Goal: Task Accomplishment & Management: Use online tool/utility

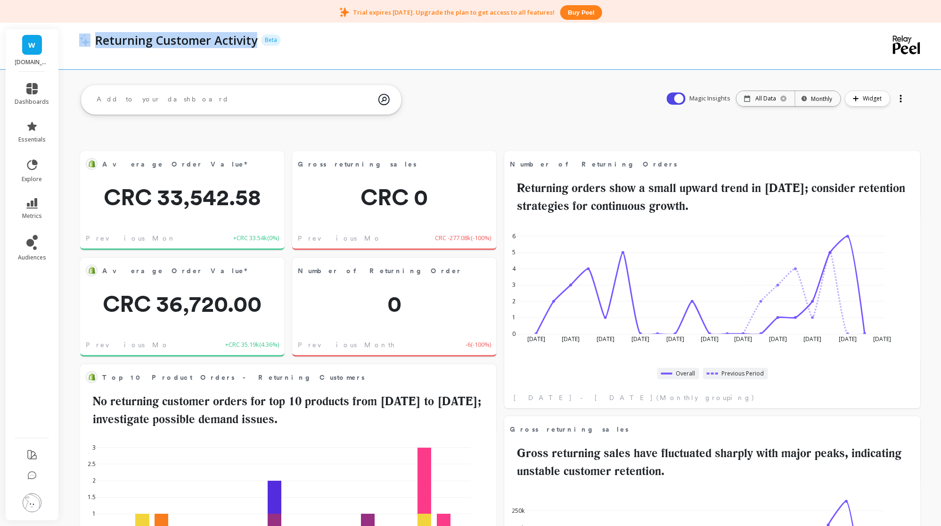
scroll to position [250, 379]
click at [908, 171] on div at bounding box center [903, 168] width 35 height 35
click at [913, 161] on button at bounding box center [909, 163] width 11 height 13
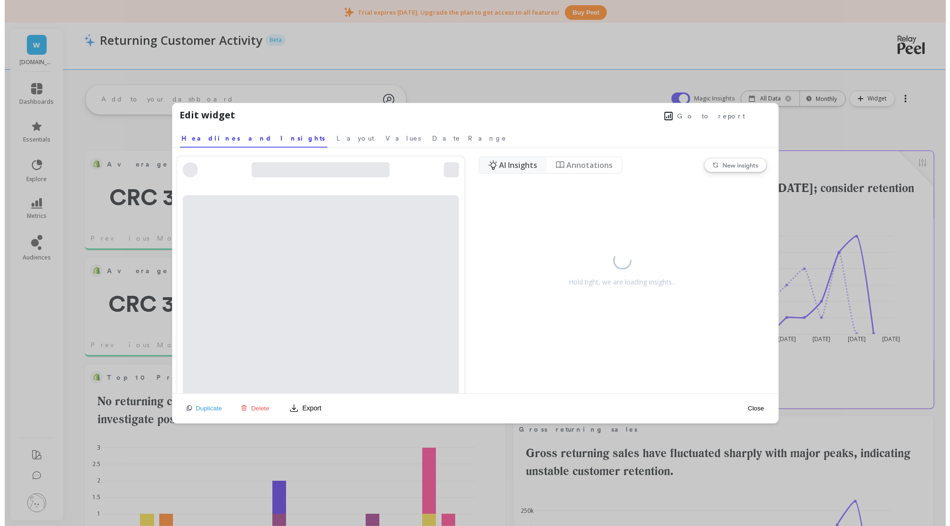
scroll to position [250, 383]
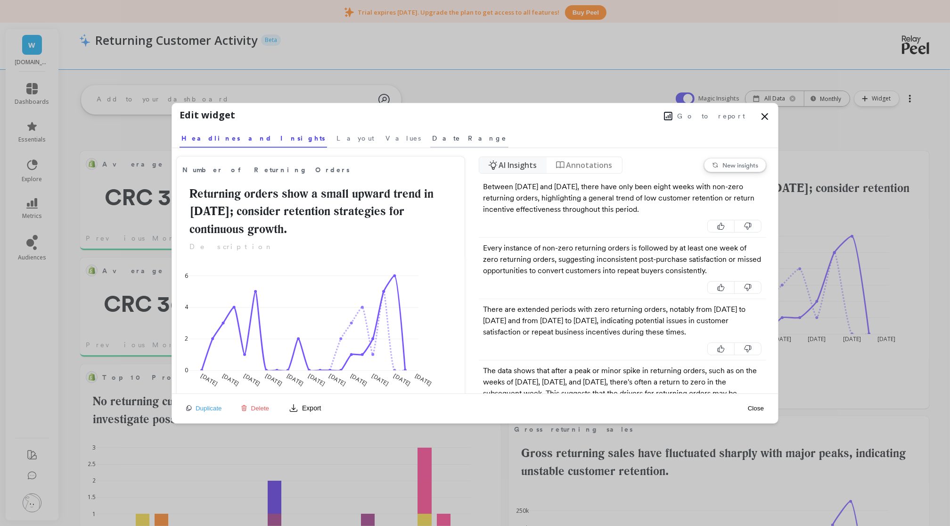
click at [432, 137] on span "Date Range" at bounding box center [469, 137] width 74 height 9
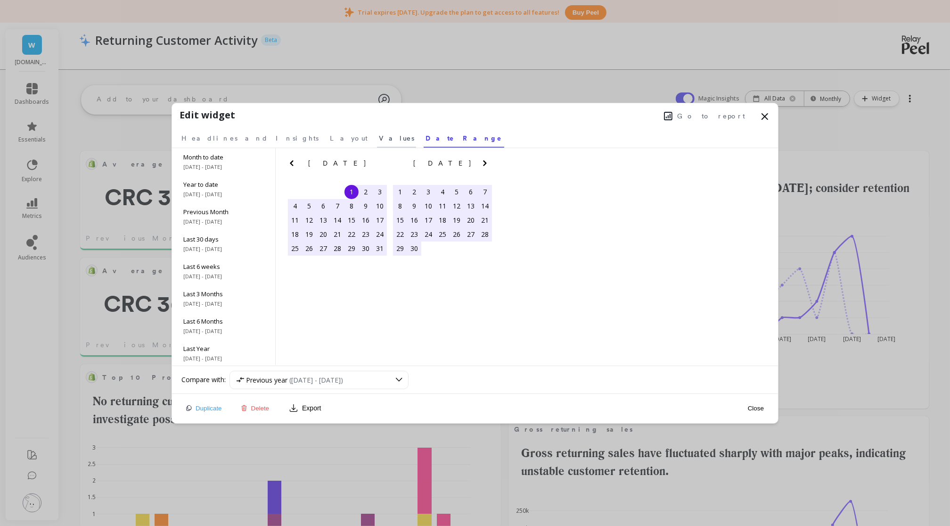
click at [379, 134] on span "Values" at bounding box center [396, 137] width 35 height 9
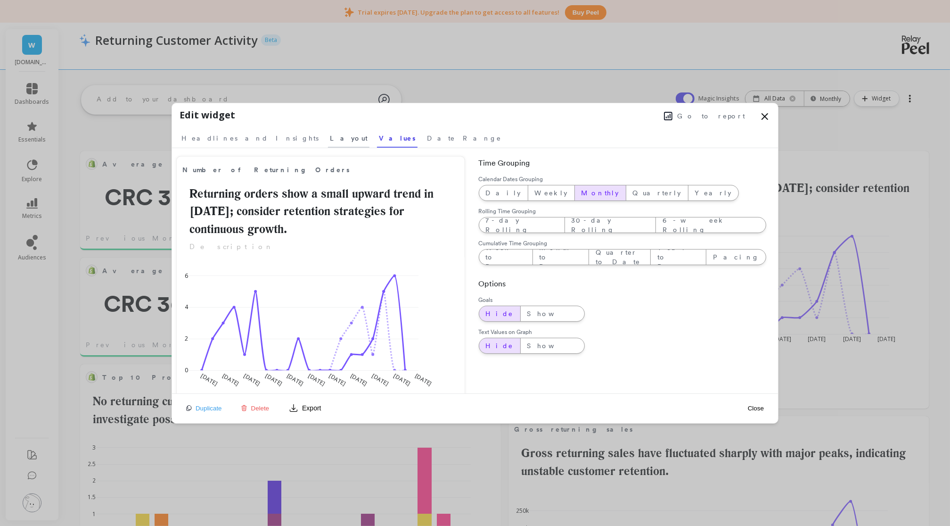
click at [328, 132] on link "Layout" at bounding box center [348, 137] width 41 height 22
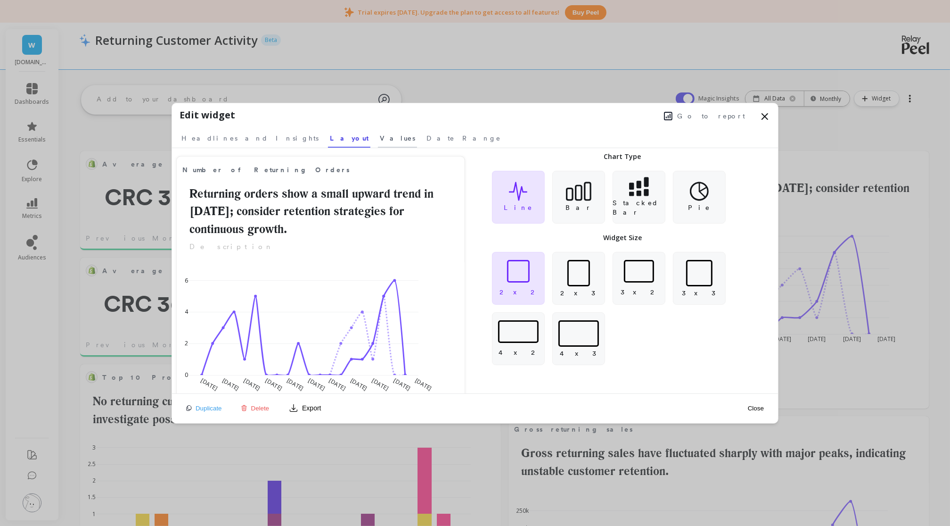
click at [378, 132] on link "Values" at bounding box center [397, 137] width 39 height 22
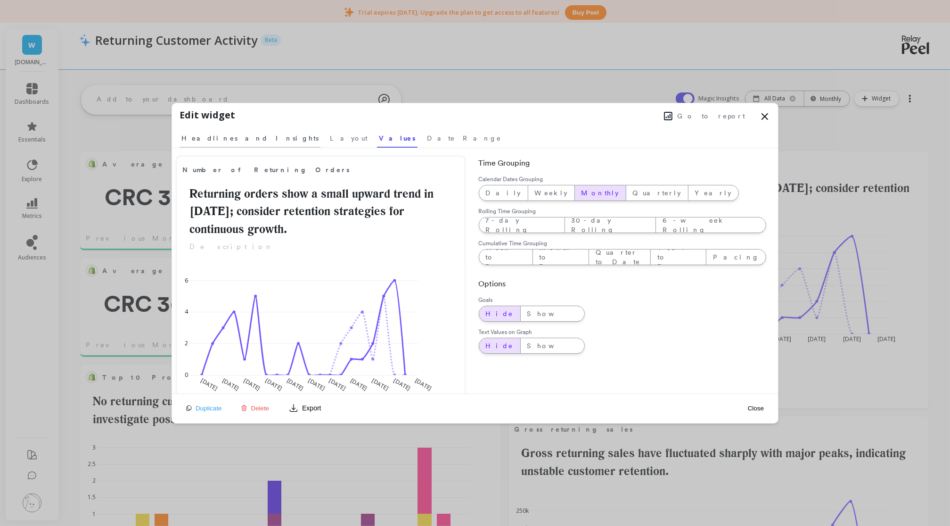
drag, startPoint x: 296, startPoint y: 132, endPoint x: 211, endPoint y: 137, distance: 85.0
click at [211, 137] on span "Headlines and Insights" at bounding box center [249, 137] width 137 height 9
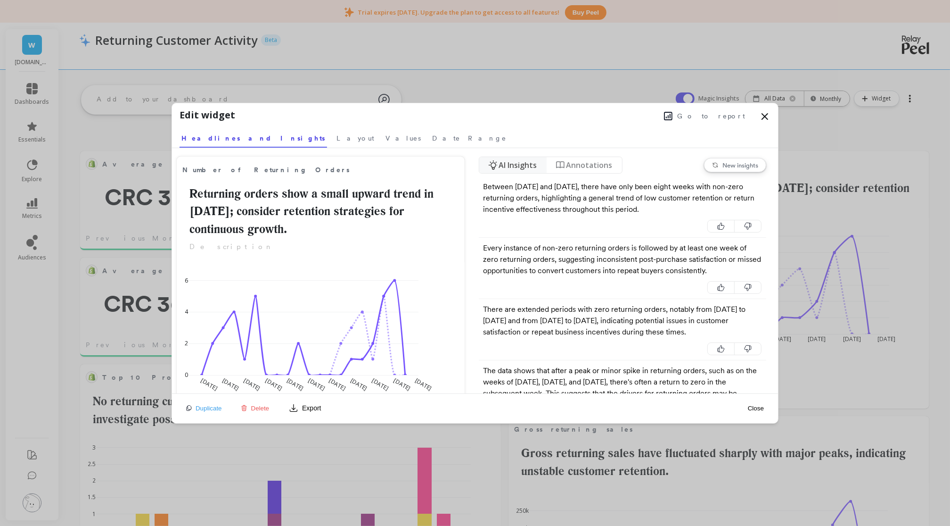
click at [590, 163] on span "Annotations" at bounding box center [590, 164] width 46 height 11
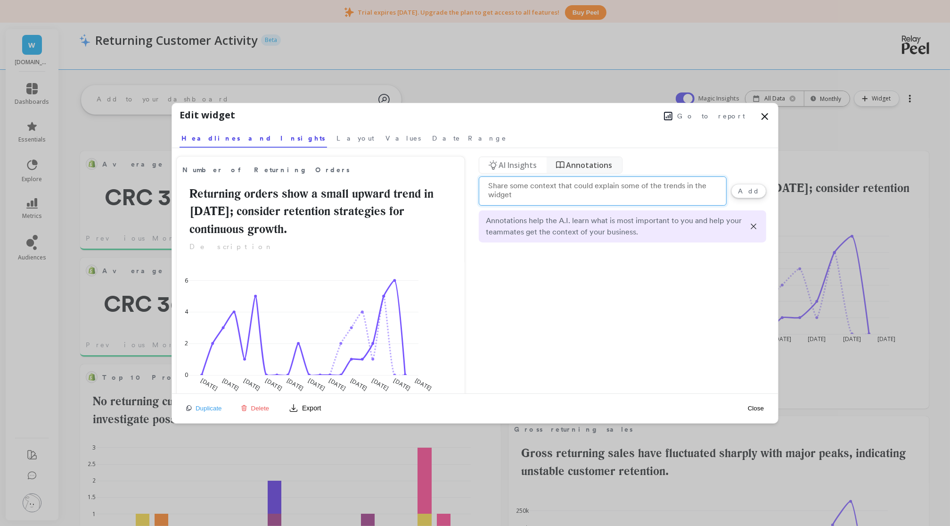
click at [554, 189] on textarea at bounding box center [603, 190] width 248 height 29
type textarea "We had a promotion during August to September for a popular wine at 6x3. it gen…"
click at [757, 191] on button "Add" at bounding box center [749, 191] width 35 height 14
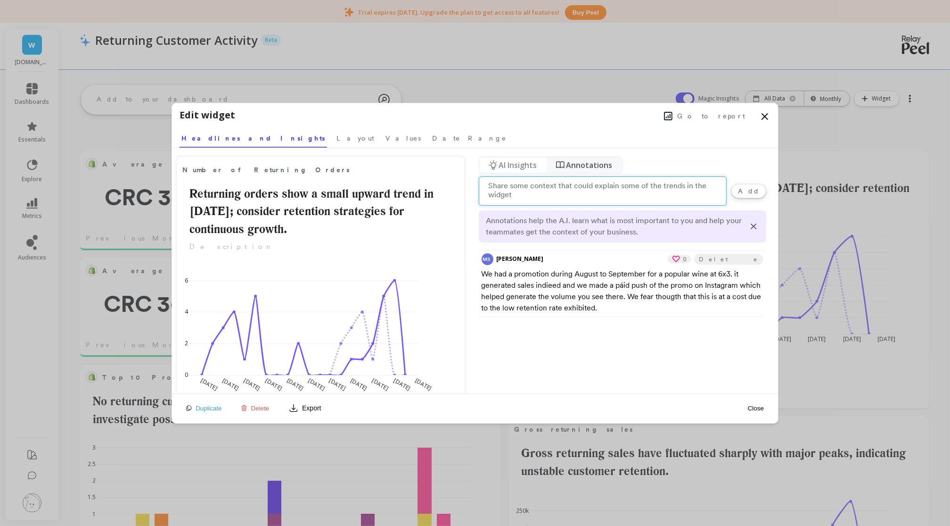
scroll to position [0, 0]
click at [516, 164] on span "AI Insights" at bounding box center [518, 164] width 38 height 11
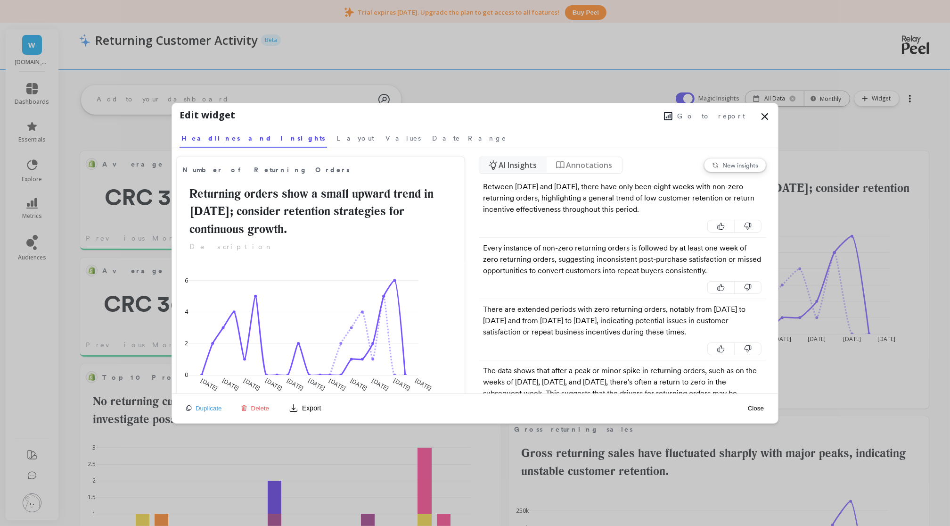
click at [745, 163] on span "New insights" at bounding box center [741, 165] width 36 height 8
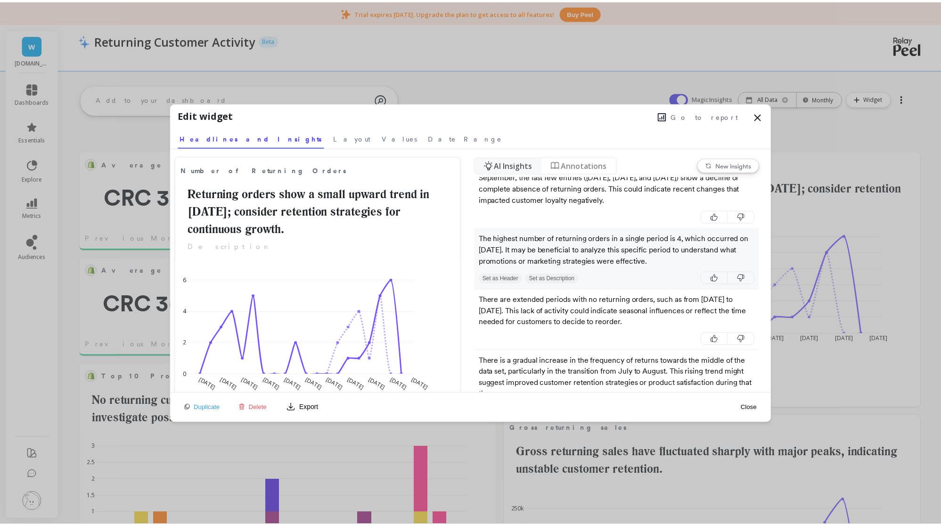
scroll to position [118, 0]
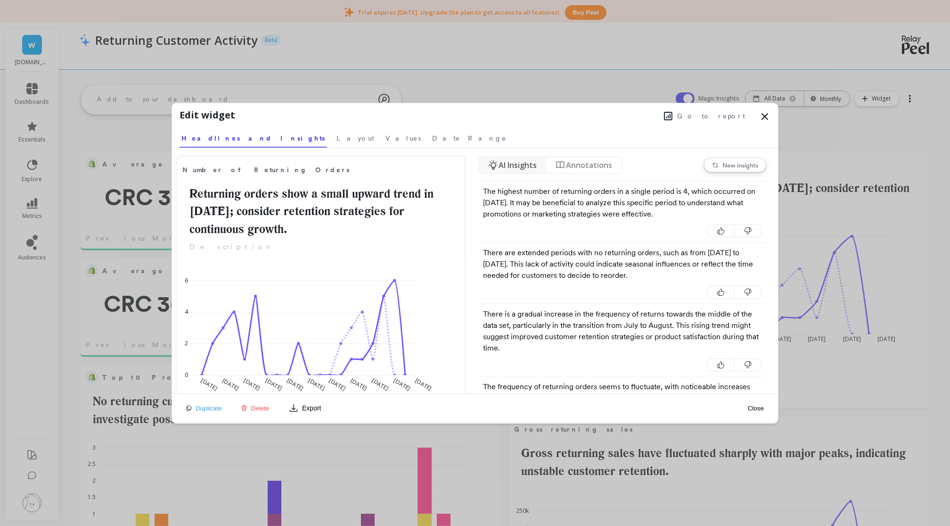
click at [757, 406] on button "Close" at bounding box center [756, 408] width 22 height 8
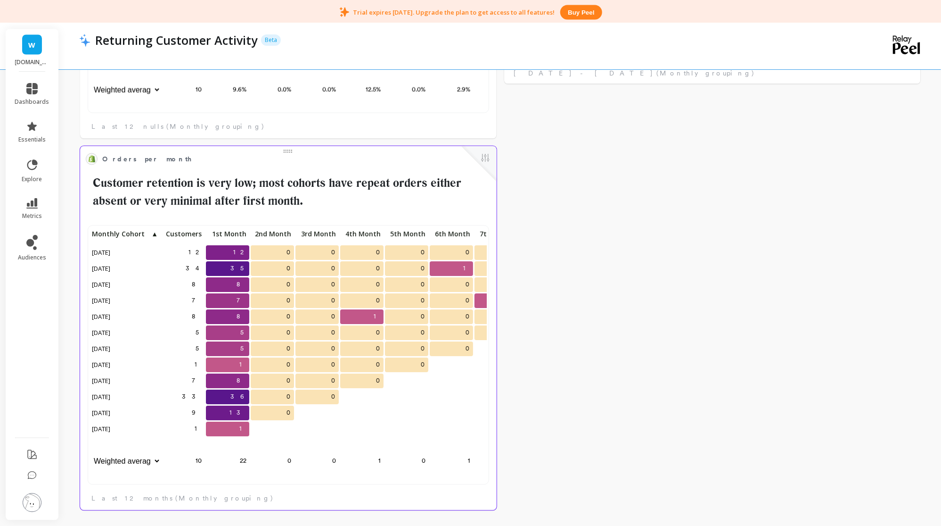
scroll to position [250, 387]
click at [496, 503] on div "12 12 0 0 0 0 0 0 0 34 35 0 0 0 0 1 0 0 8 8 0 0 0 0 0 0 0 7 7 0 0 0 0 0 1 0 8 8…" at bounding box center [288, 362] width 417 height 295
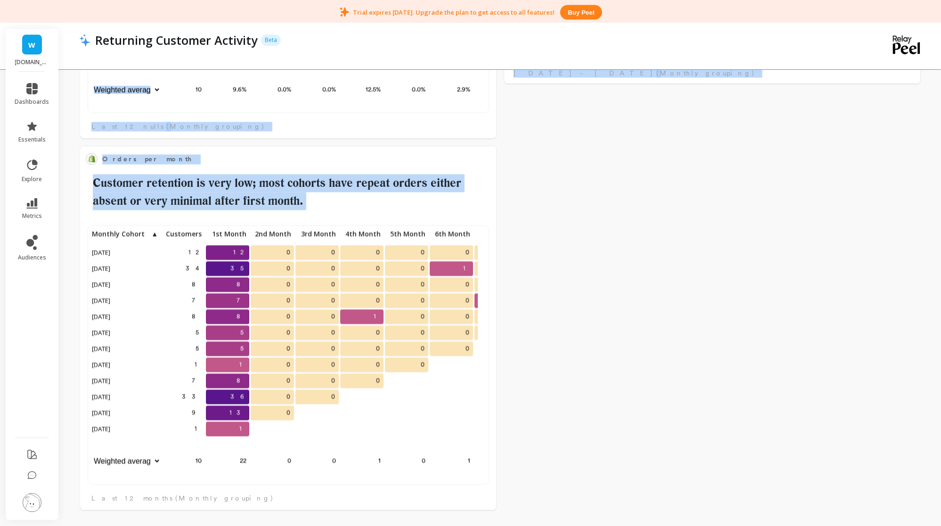
scroll to position [250, 379]
drag, startPoint x: 495, startPoint y: 485, endPoint x: 534, endPoint y: 482, distance: 38.8
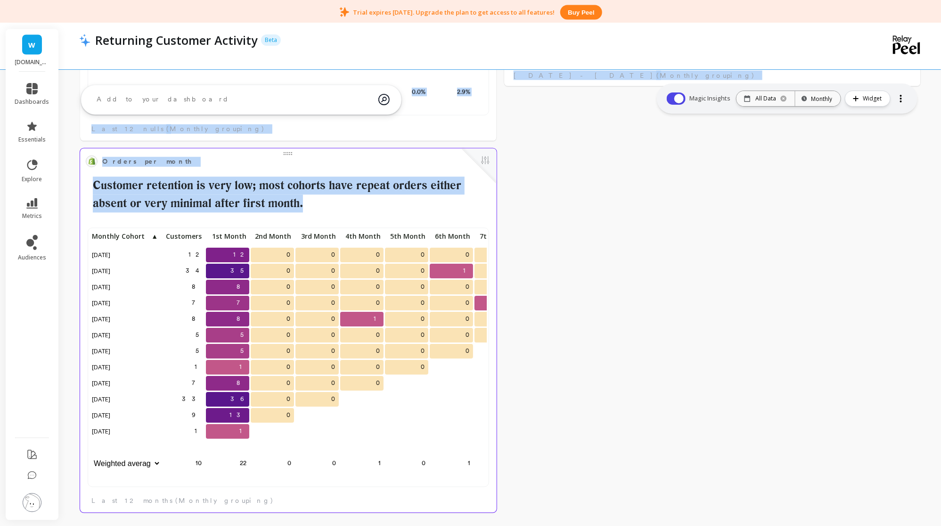
scroll to position [250, 387]
click at [491, 162] on div at bounding box center [479, 165] width 35 height 35
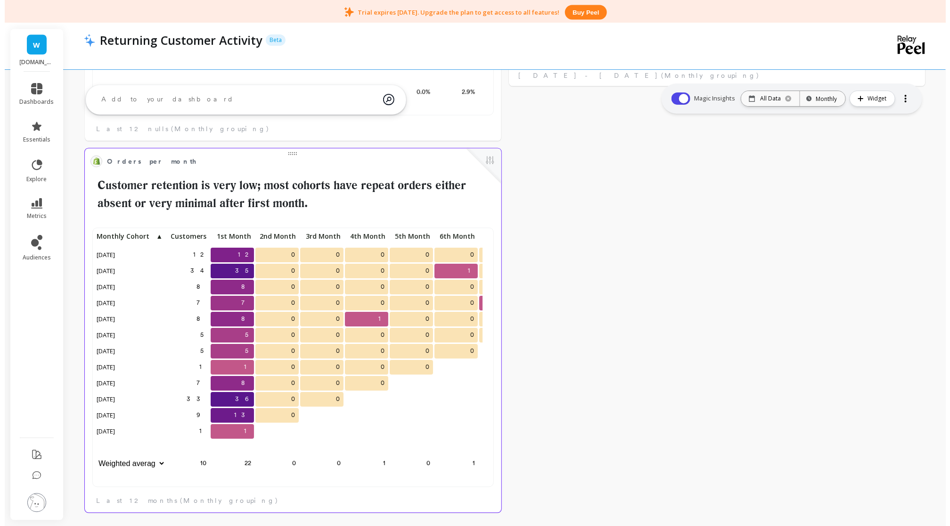
scroll to position [0, 0]
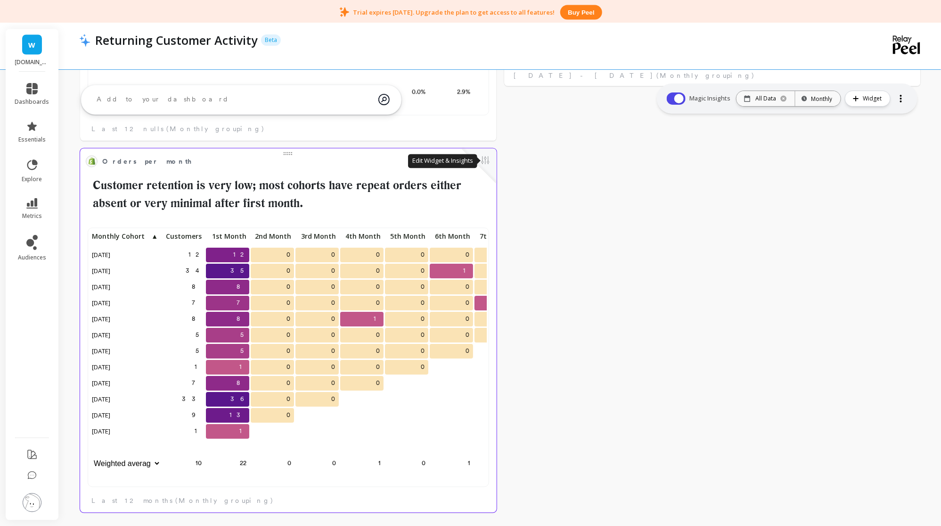
click at [487, 155] on button at bounding box center [485, 161] width 11 height 13
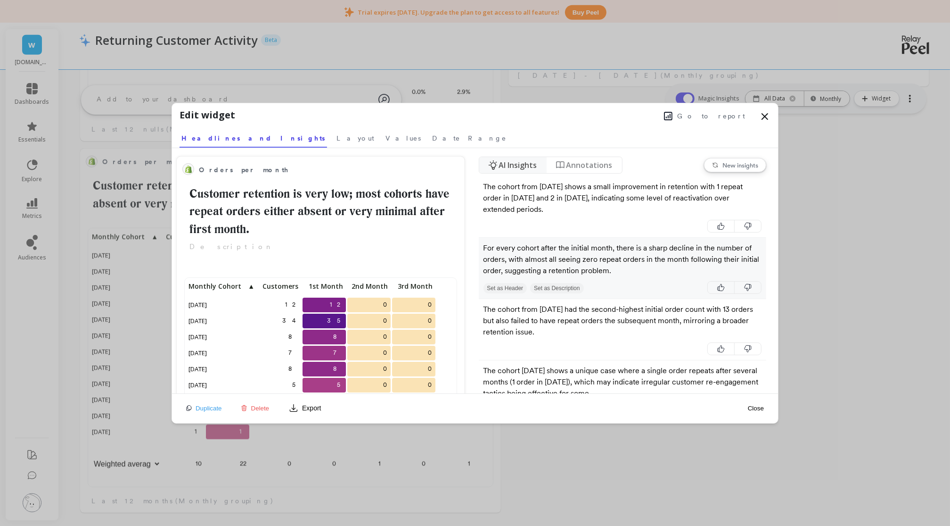
drag, startPoint x: 695, startPoint y: 197, endPoint x: 647, endPoint y: 246, distance: 68.7
click at [647, 246] on p "For every cohort after the initial month, there is a sharp decline in the numbe…" at bounding box center [623, 259] width 279 height 34
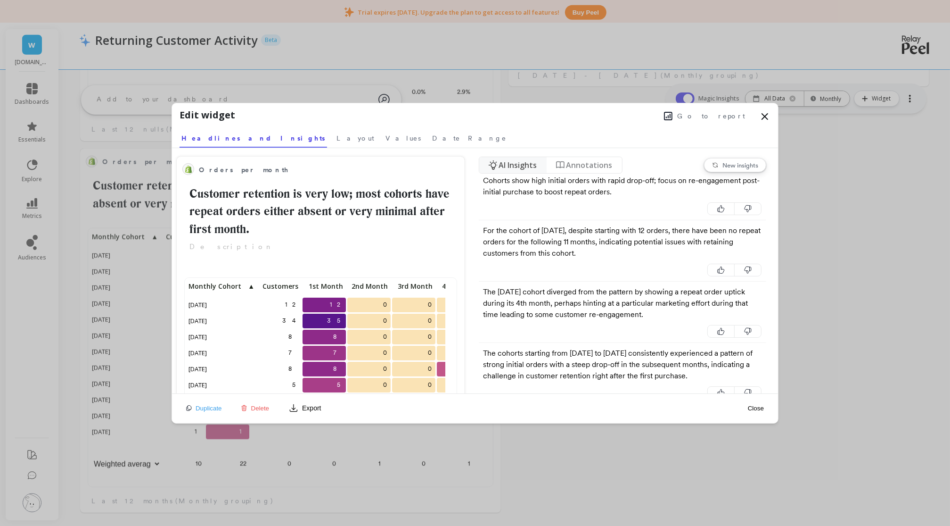
scroll to position [9, 10]
click at [337, 137] on span "Layout" at bounding box center [356, 137] width 38 height 9
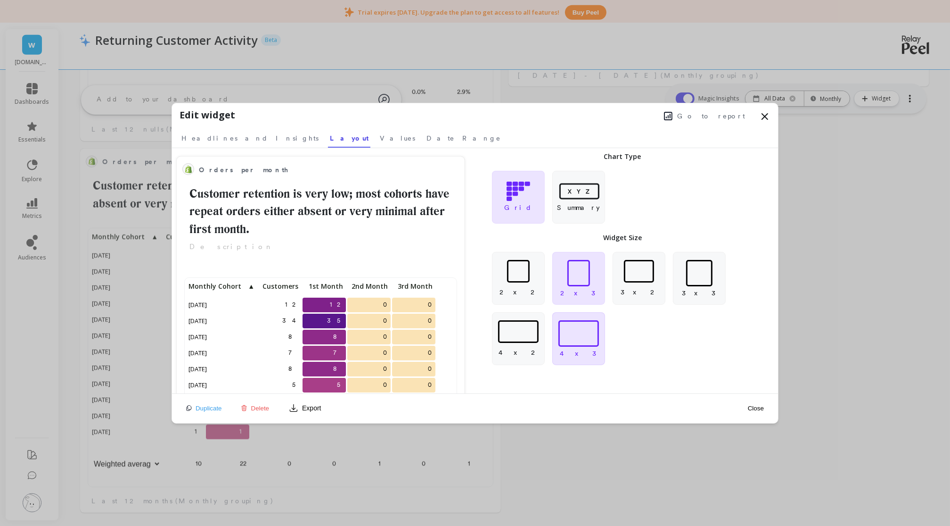
click at [571, 327] on div at bounding box center [579, 333] width 41 height 26
click at [380, 135] on span "Values" at bounding box center [397, 137] width 35 height 9
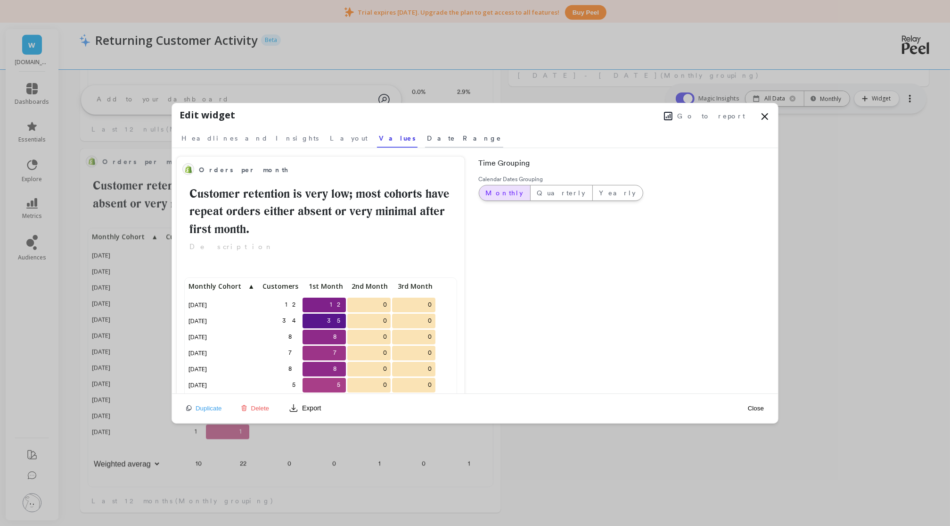
click at [427, 140] on span "Date Range" at bounding box center [464, 137] width 74 height 9
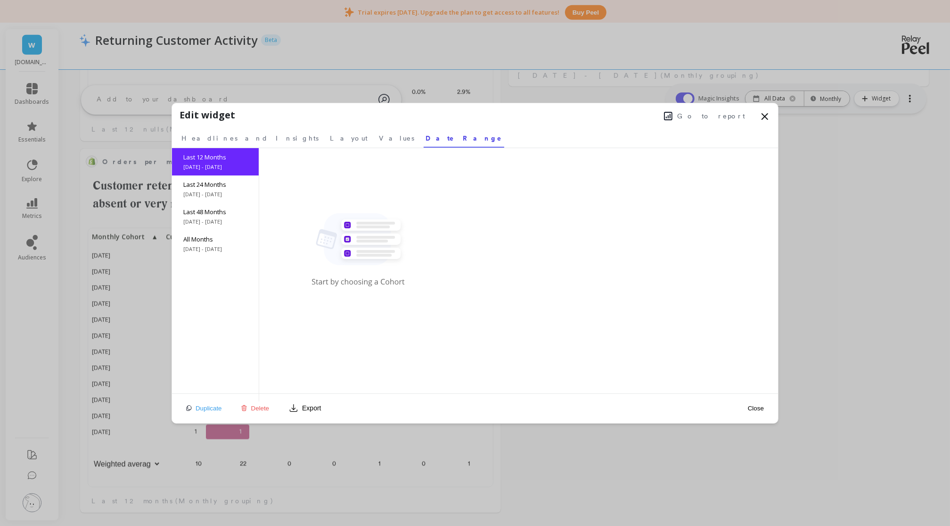
click at [755, 405] on button "Close" at bounding box center [756, 408] width 22 height 8
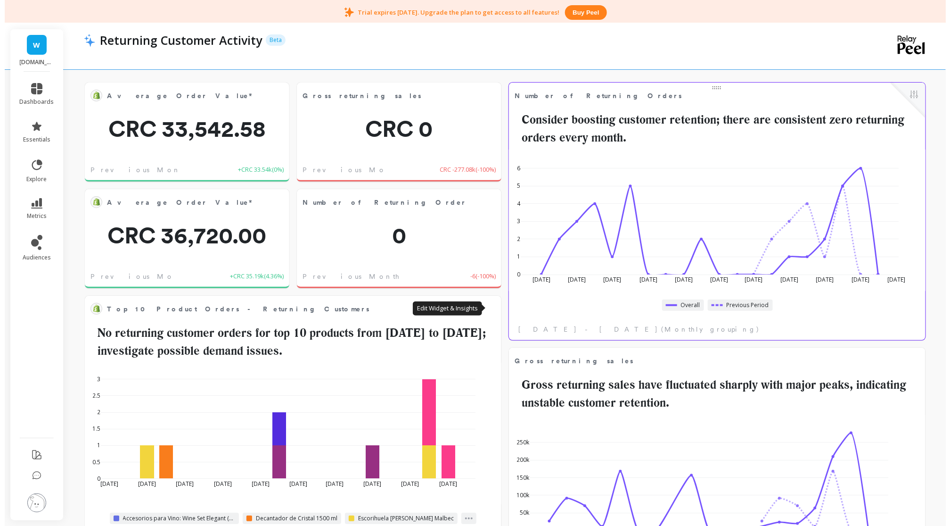
scroll to position [194, 0]
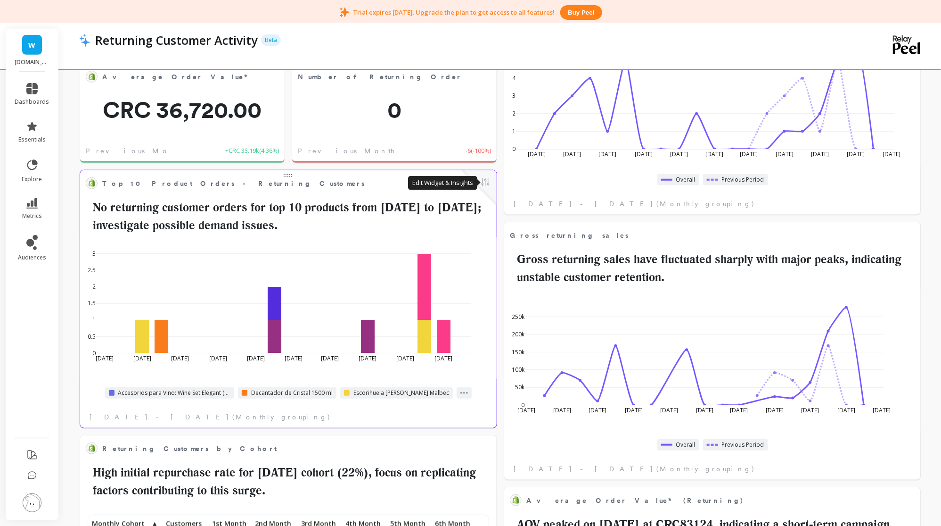
click at [489, 187] on button at bounding box center [485, 182] width 11 height 13
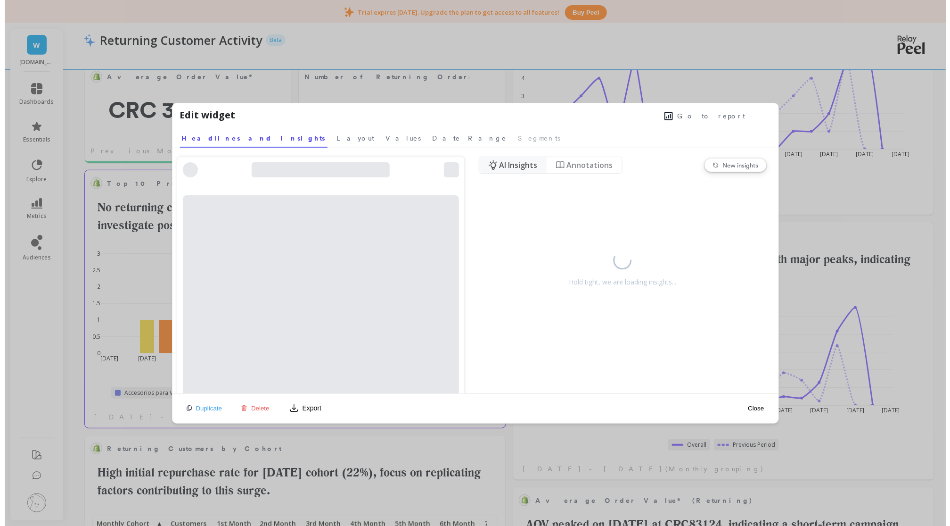
scroll to position [250, 811]
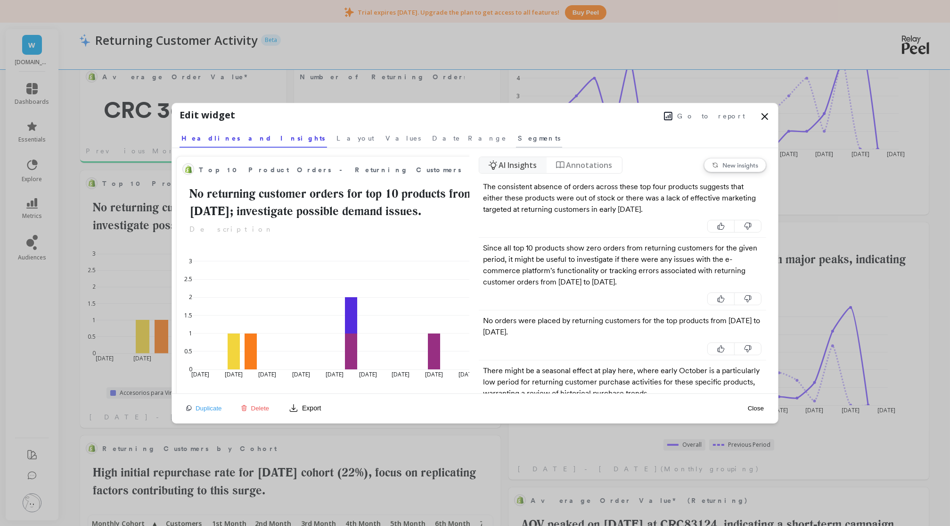
click at [518, 136] on span "Segments" at bounding box center [539, 137] width 42 height 9
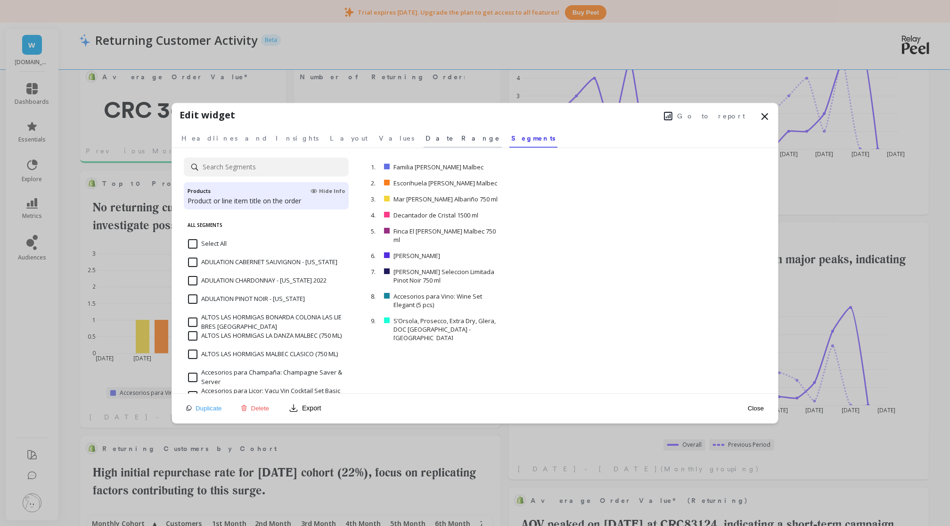
click at [426, 137] on span "Date Range" at bounding box center [463, 137] width 74 height 9
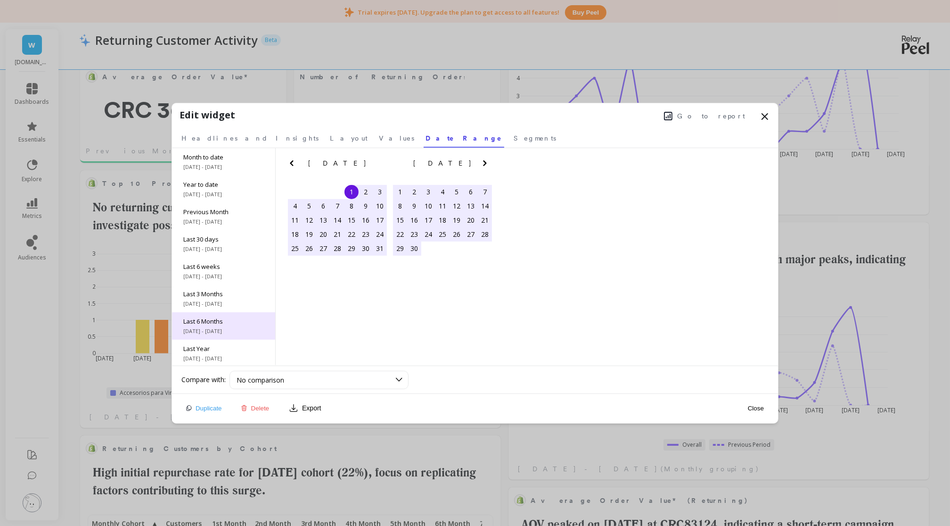
scroll to position [56, 0]
click at [218, 347] on span "All Data" at bounding box center [223, 347] width 81 height 8
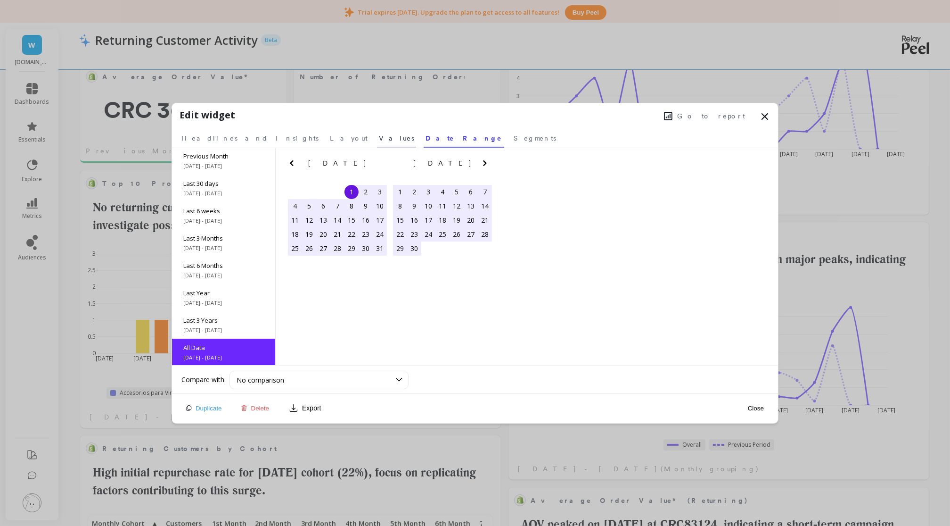
click at [379, 138] on span "Values" at bounding box center [396, 137] width 35 height 9
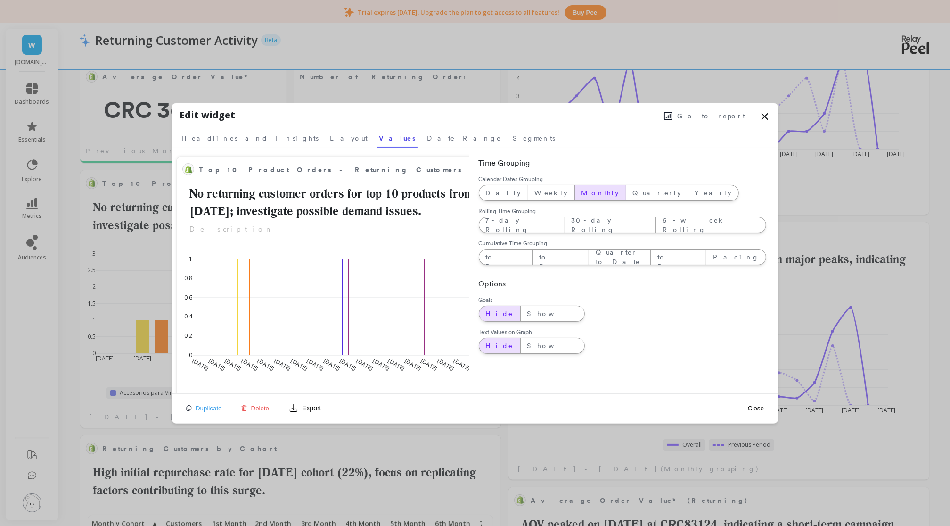
drag, startPoint x: 307, startPoint y: 138, endPoint x: 539, endPoint y: 115, distance: 232.7
click at [539, 115] on div "Go to report" at bounding box center [503, 115] width 536 height 14
click at [330, 140] on span "Layout" at bounding box center [349, 137] width 38 height 9
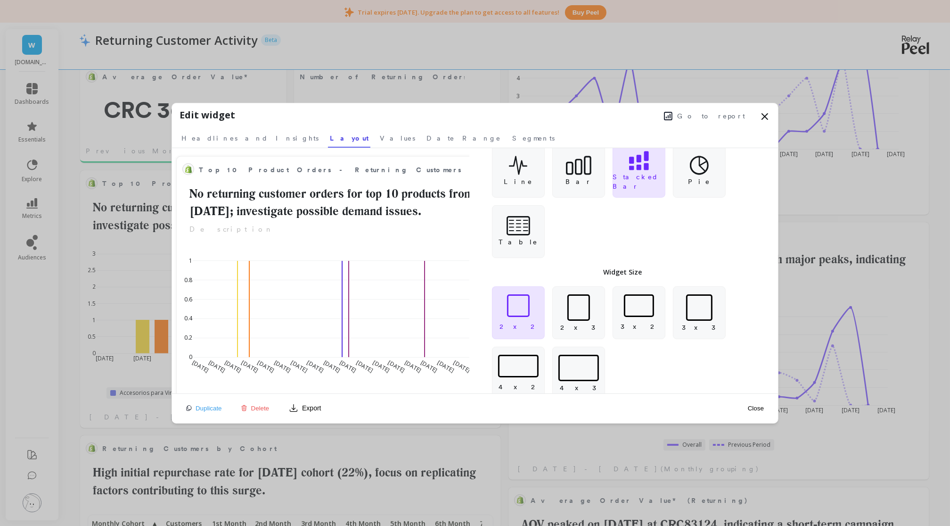
scroll to position [41, 0]
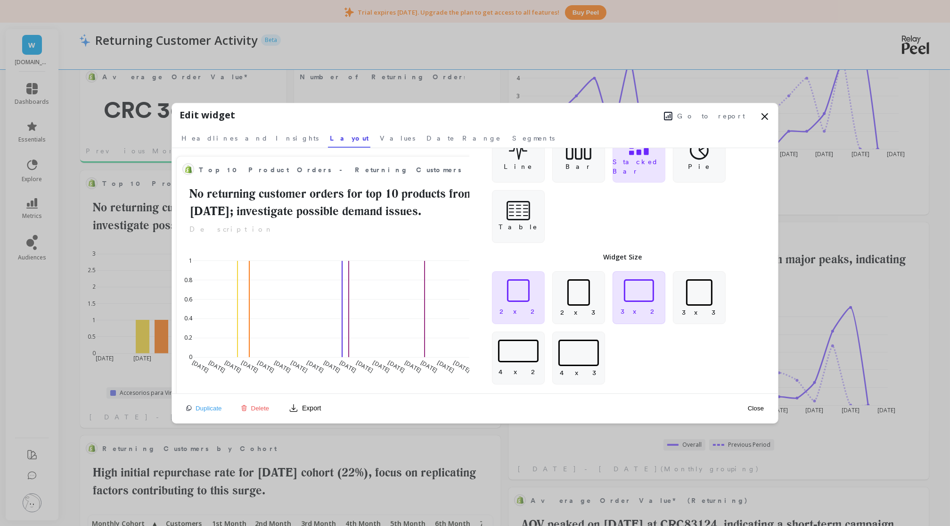
drag, startPoint x: 584, startPoint y: 309, endPoint x: 640, endPoint y: 317, distance: 56.7
click at [640, 317] on div "3 x 2" at bounding box center [639, 297] width 53 height 53
click at [226, 139] on span "Headlines and Insights" at bounding box center [249, 137] width 137 height 9
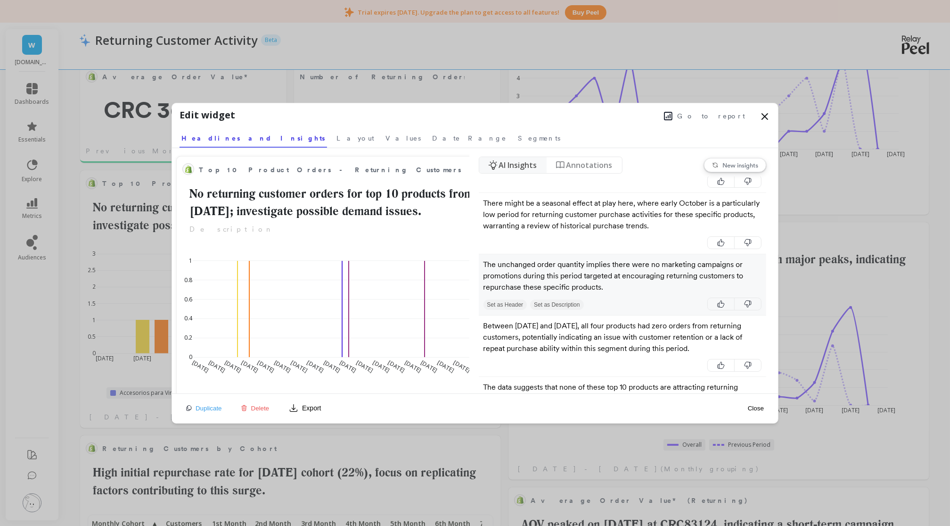
scroll to position [236, 0]
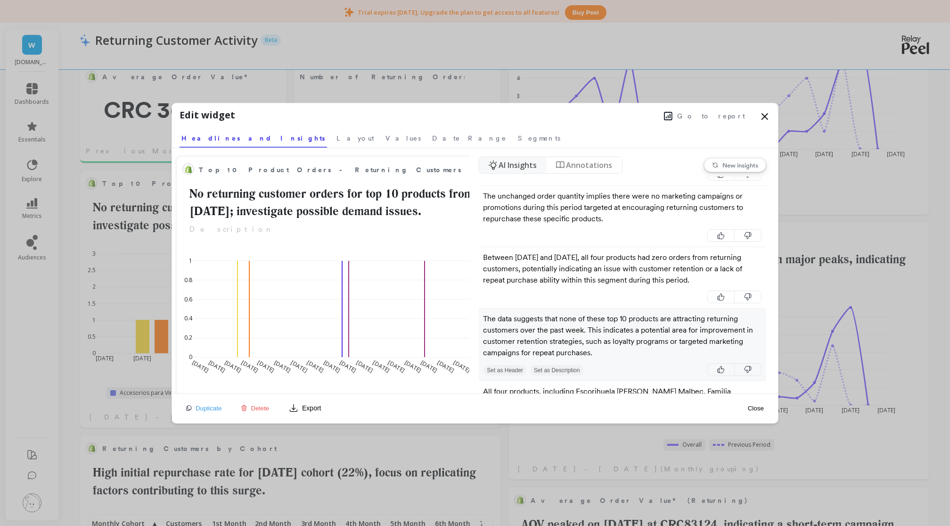
click at [511, 371] on button "Set as Header" at bounding box center [506, 370] width 44 height 10
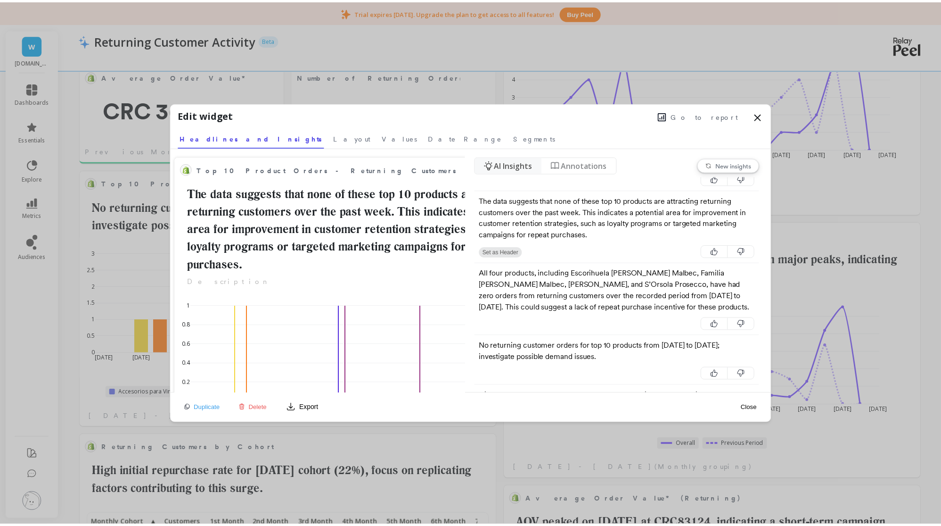
scroll to position [0, 0]
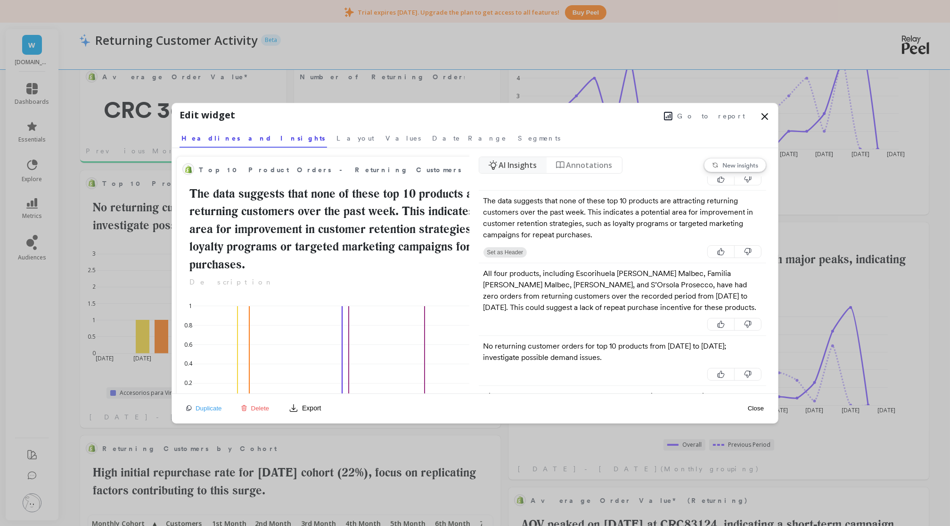
click at [764, 413] on div "Close" at bounding box center [756, 407] width 22 height 21
click at [758, 408] on button "Close" at bounding box center [756, 408] width 22 height 8
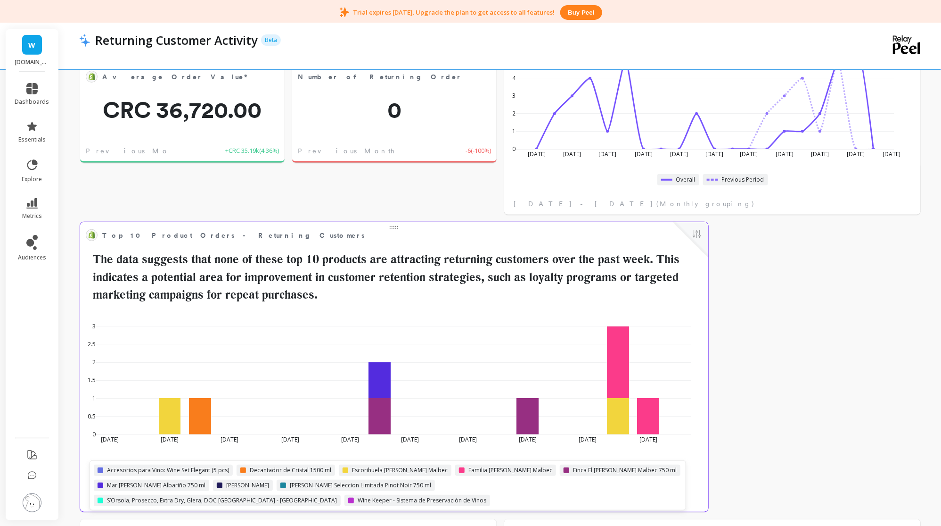
scroll to position [250, 803]
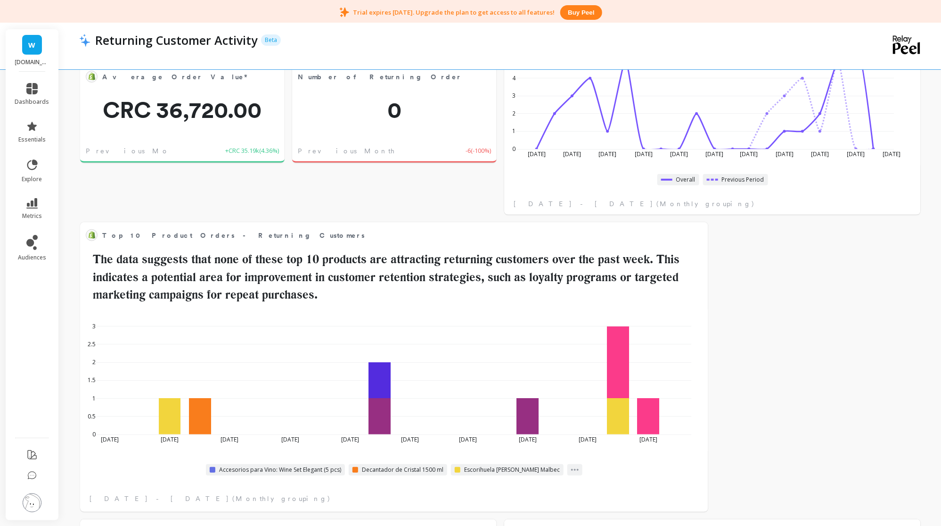
click at [591, 33] on div "Returning Customer Activity Beta" at bounding box center [468, 40] width 755 height 16
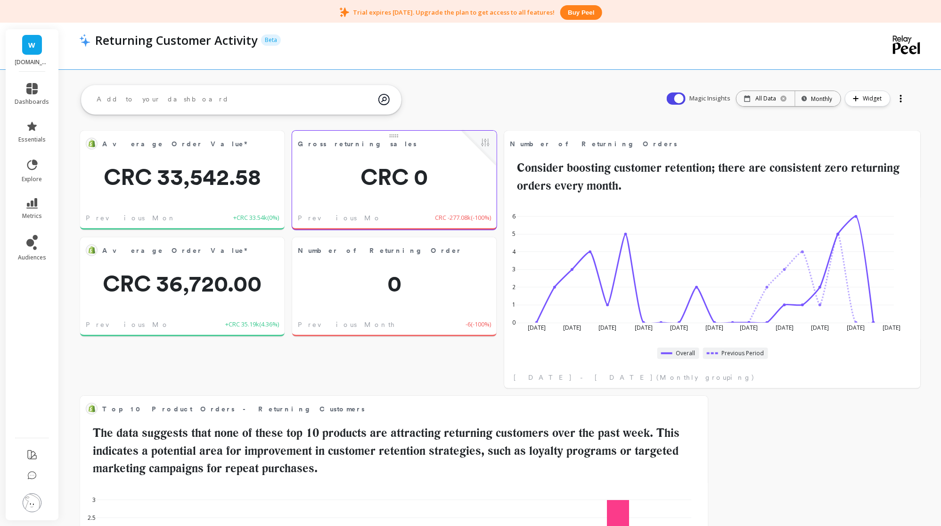
scroll to position [0, 0]
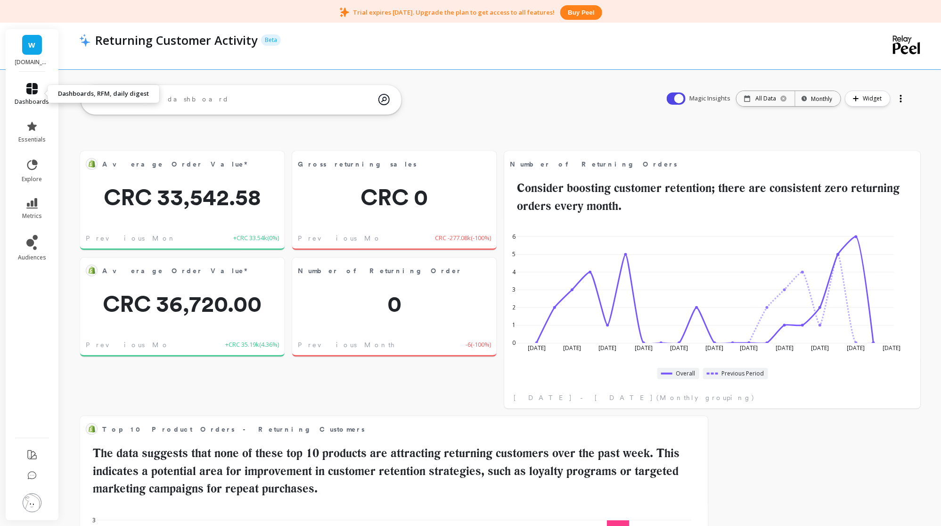
click at [29, 92] on icon at bounding box center [31, 88] width 11 height 11
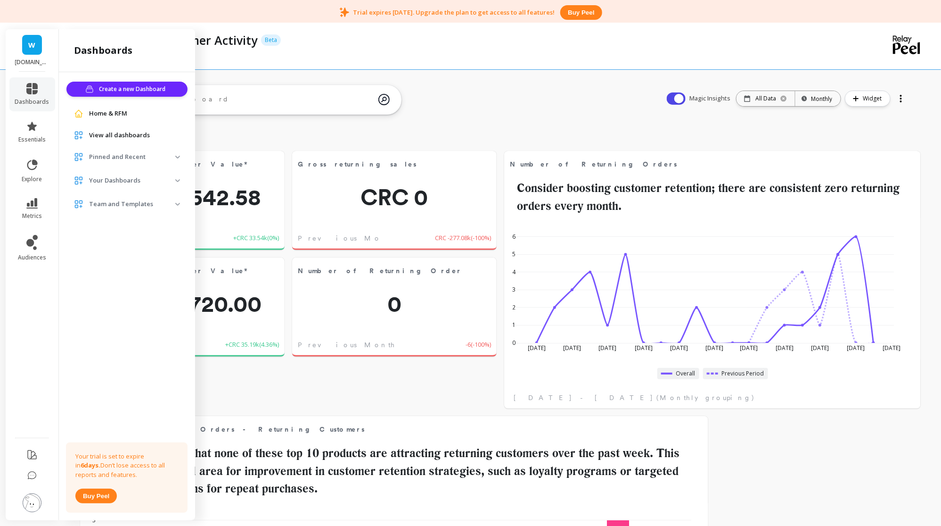
click at [133, 152] on p "Pinned and Recent" at bounding box center [132, 156] width 86 height 9
click at [125, 171] on link "Customer Dashboard" at bounding box center [128, 177] width 117 height 13
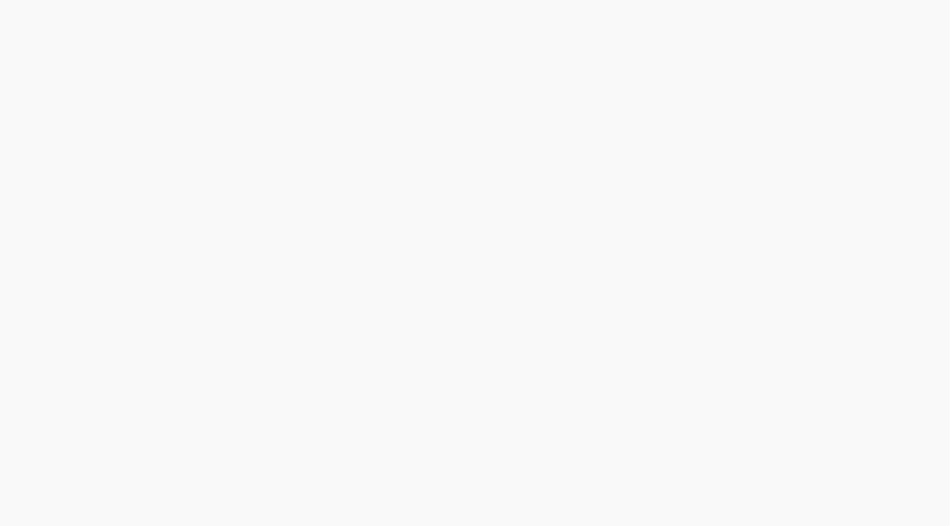
drag, startPoint x: 445, startPoint y: 107, endPoint x: 547, endPoint y: 74, distance: 106.6
click at [547, 0] on html at bounding box center [475, 0] width 950 height 0
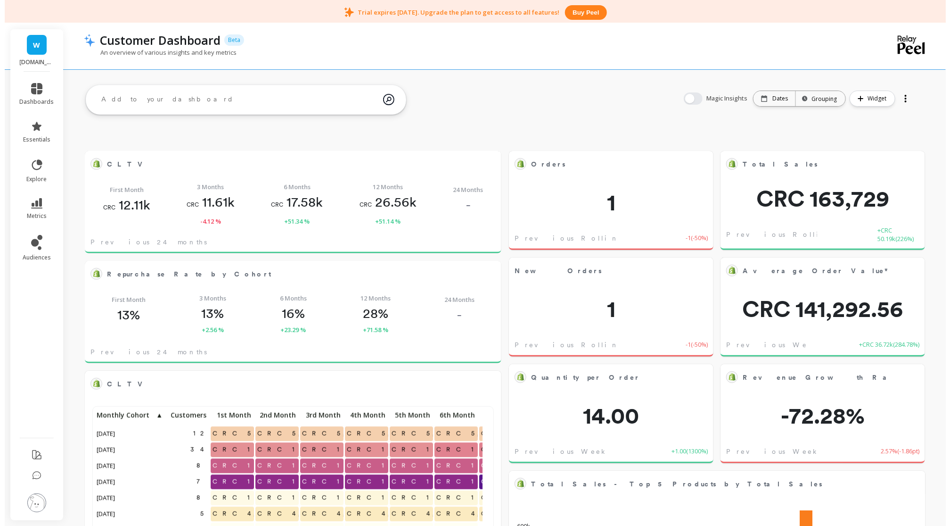
scroll to position [250, 379]
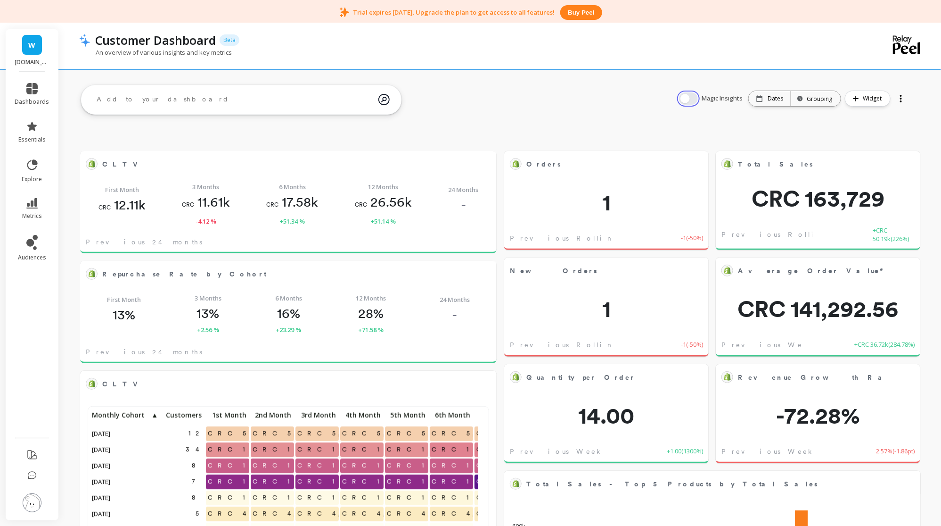
click at [693, 97] on button "button" at bounding box center [688, 98] width 19 height 12
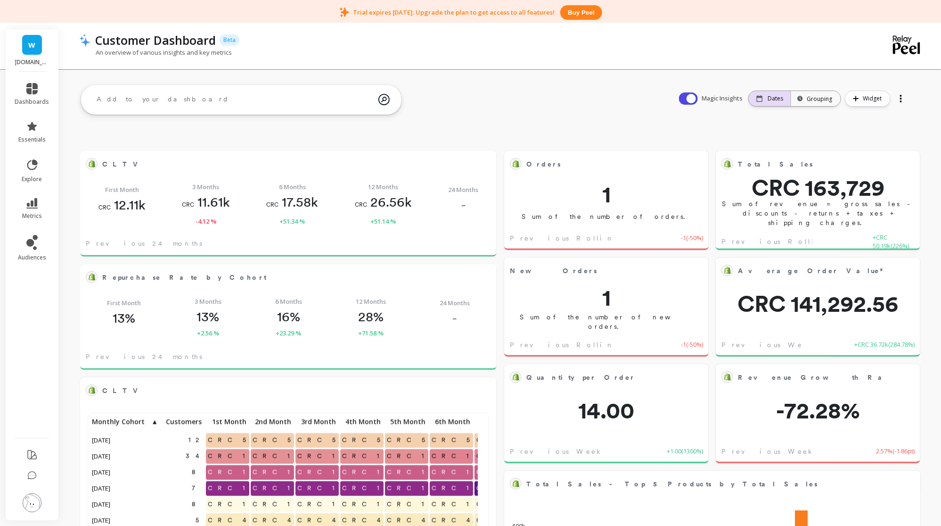
click at [772, 97] on p "Dates" at bounding box center [776, 99] width 16 height 8
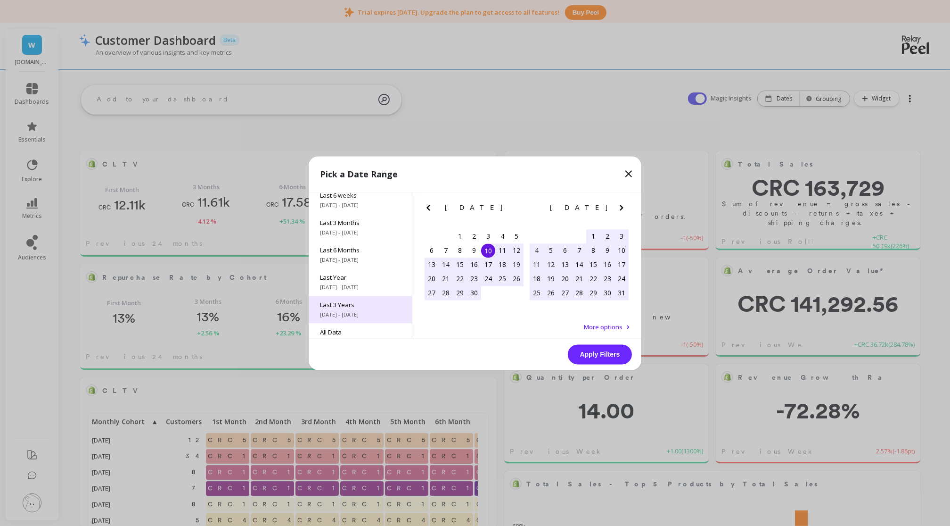
scroll to position [128, 0]
click at [347, 320] on span "All Data" at bounding box center [360, 319] width 81 height 8
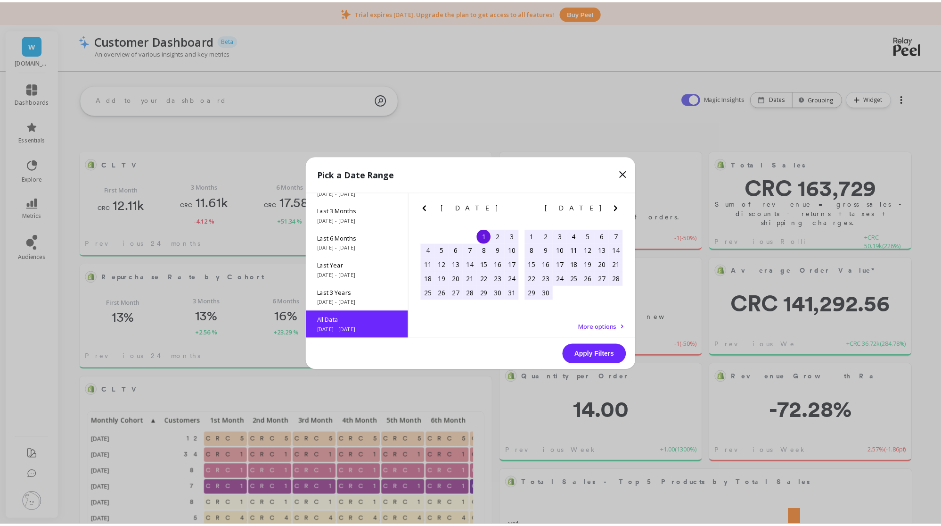
scroll to position [0, 0]
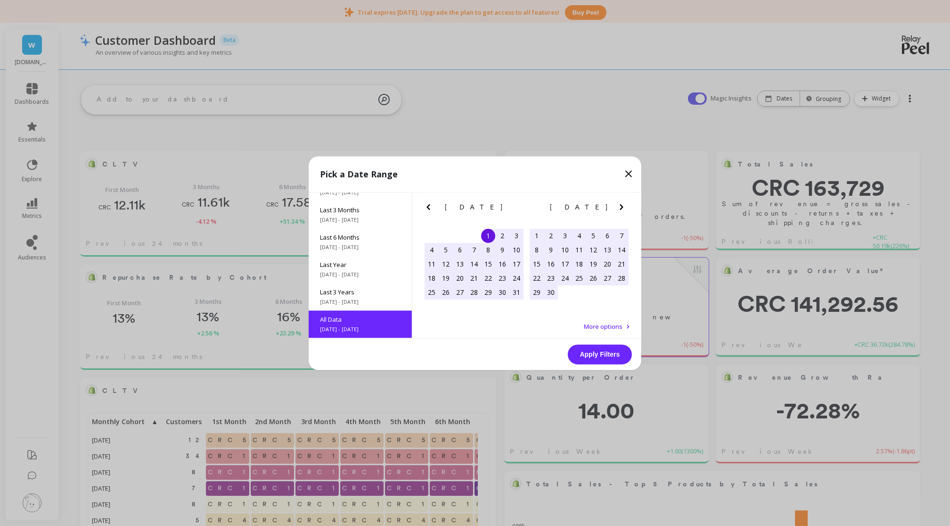
click at [609, 352] on button "Apply Filters" at bounding box center [600, 354] width 64 height 20
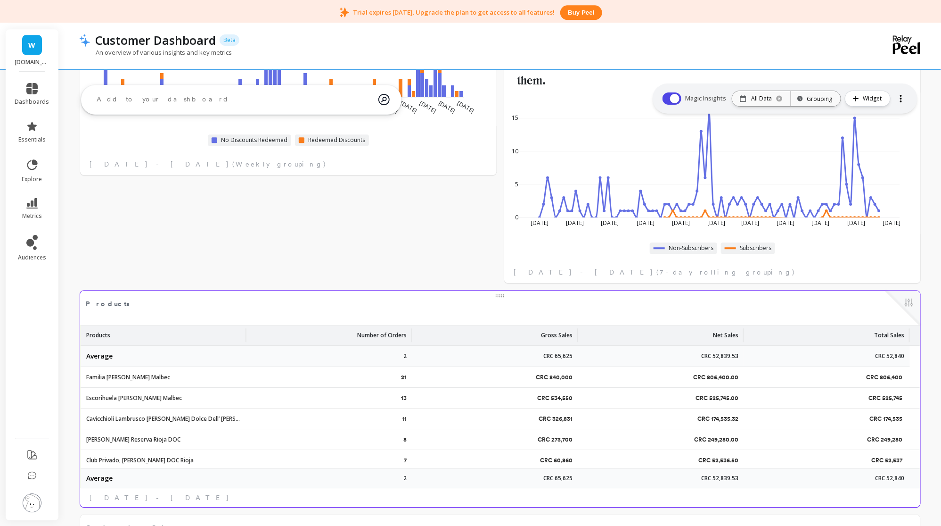
scroll to position [1137, 0]
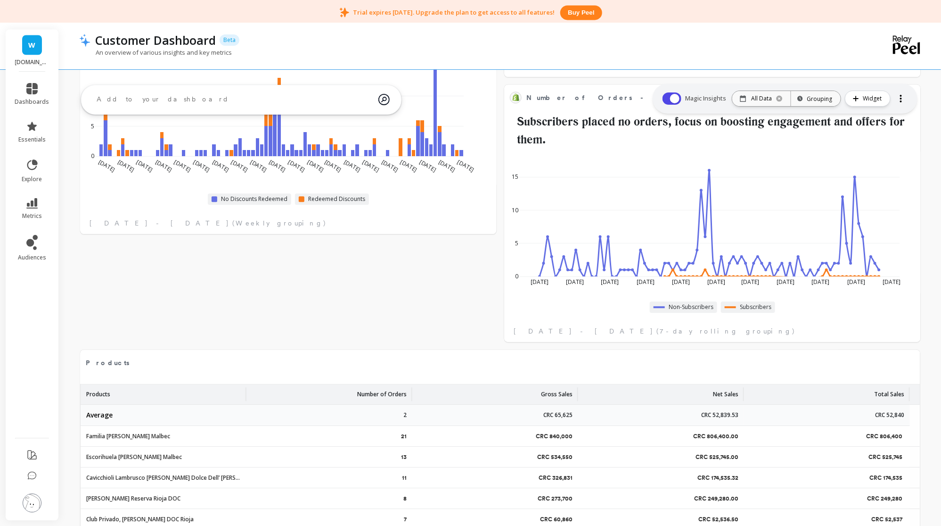
drag, startPoint x: 690, startPoint y: 435, endPoint x: 458, endPoint y: 308, distance: 264.1
click at [458, 308] on div "Orders Edit Widget & Insights 206 Sum of the number of orders. Oct 1, 2015 - Oc…" at bounding box center [500, 174] width 882 height 2352
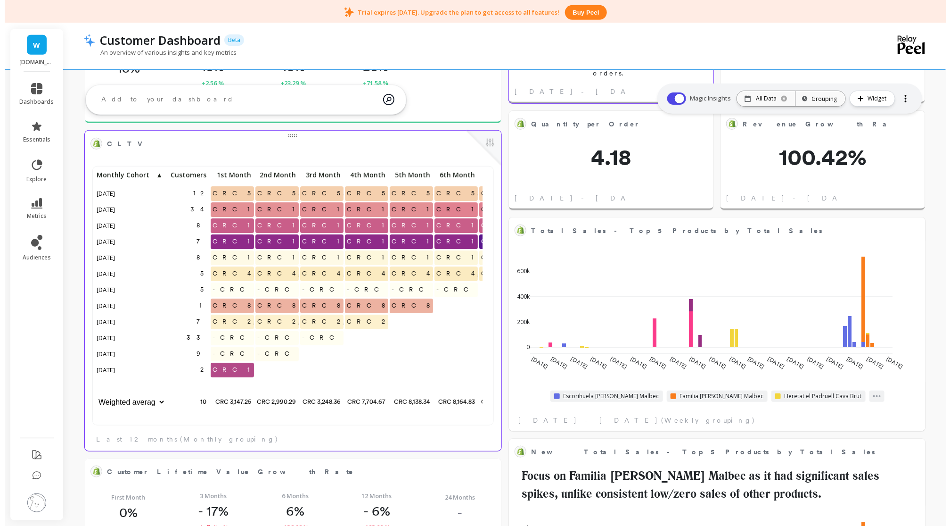
scroll to position [250, 387]
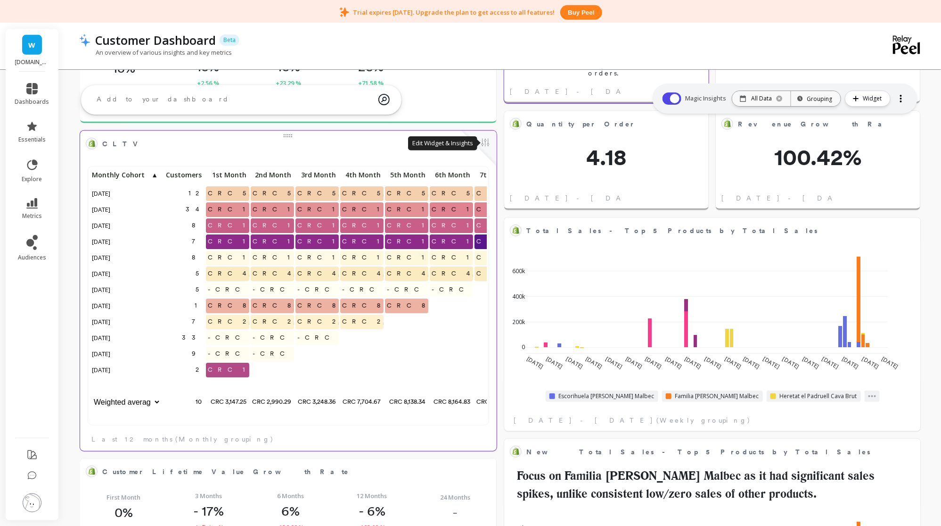
click at [489, 139] on button at bounding box center [485, 143] width 11 height 13
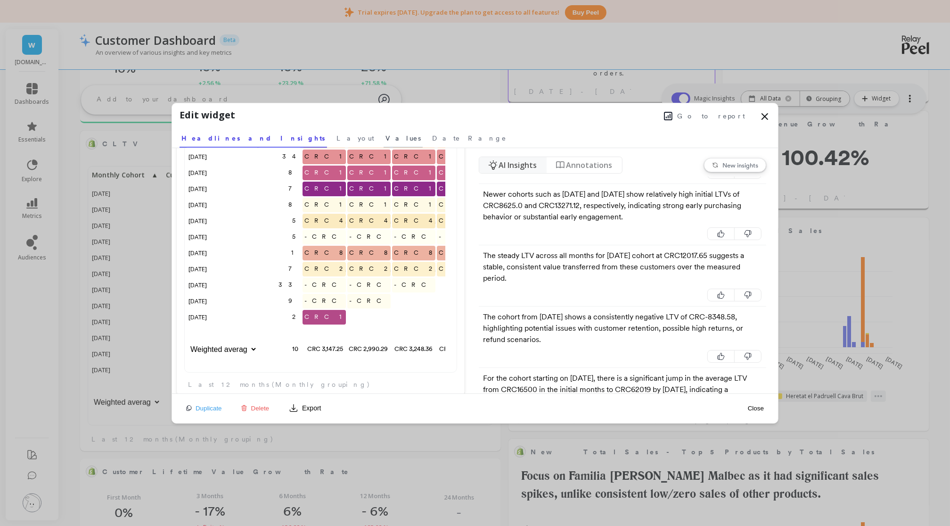
scroll to position [9, 10]
click at [337, 135] on span "Layout" at bounding box center [356, 137] width 38 height 9
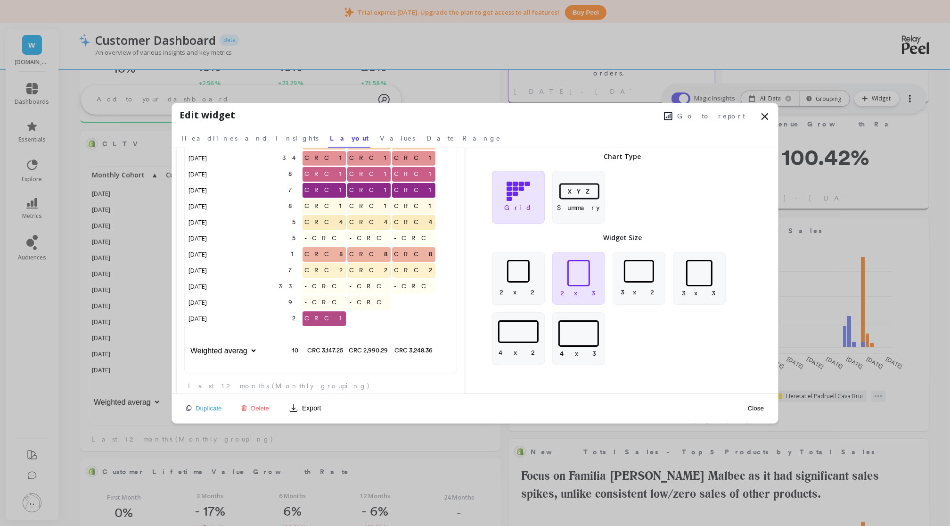
scroll to position [250, 241]
click at [527, 327] on div at bounding box center [518, 331] width 41 height 23
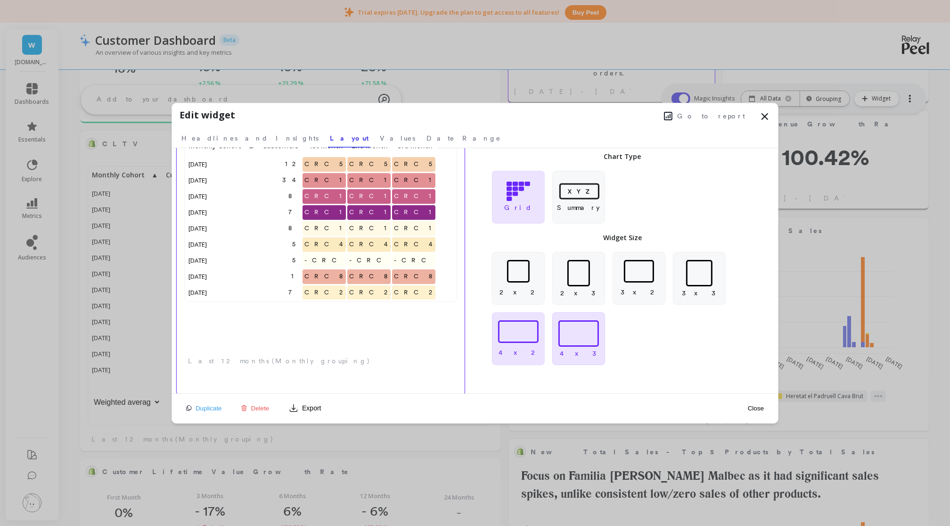
scroll to position [9, 10]
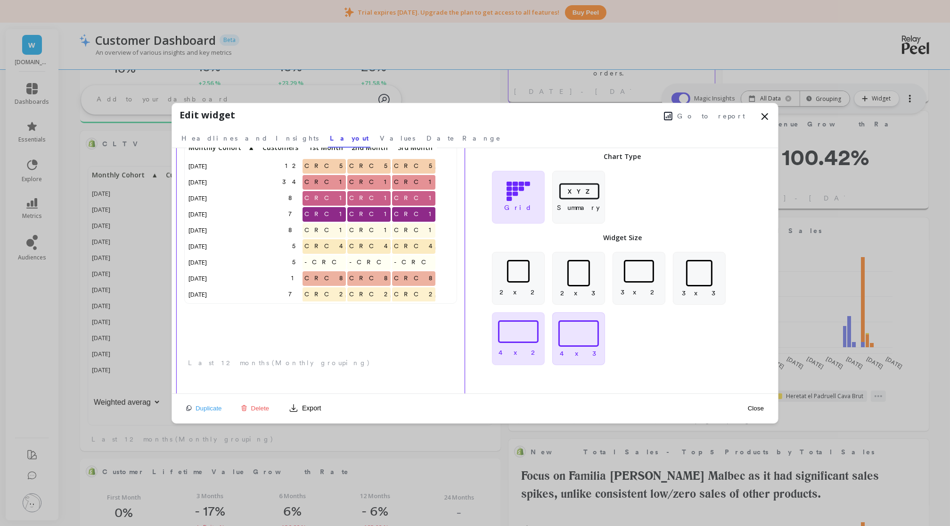
click at [577, 339] on div at bounding box center [579, 333] width 41 height 26
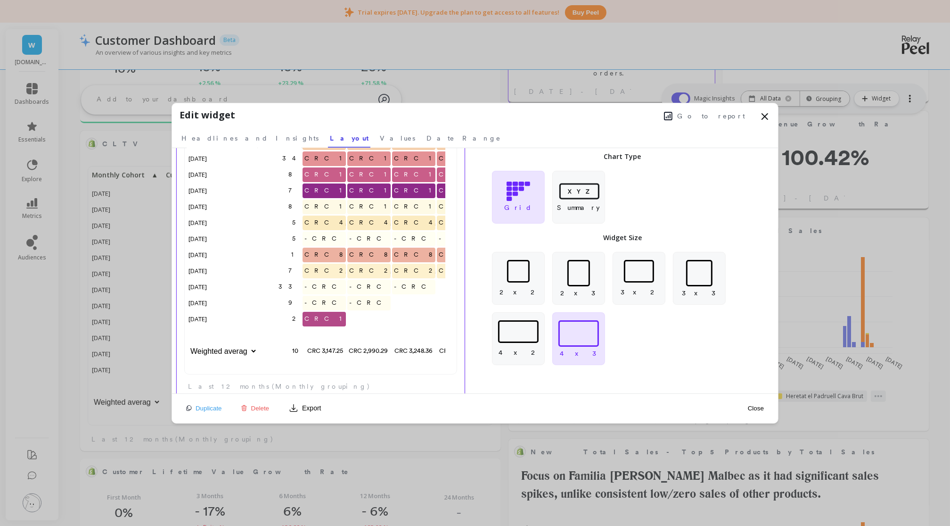
scroll to position [0, 0]
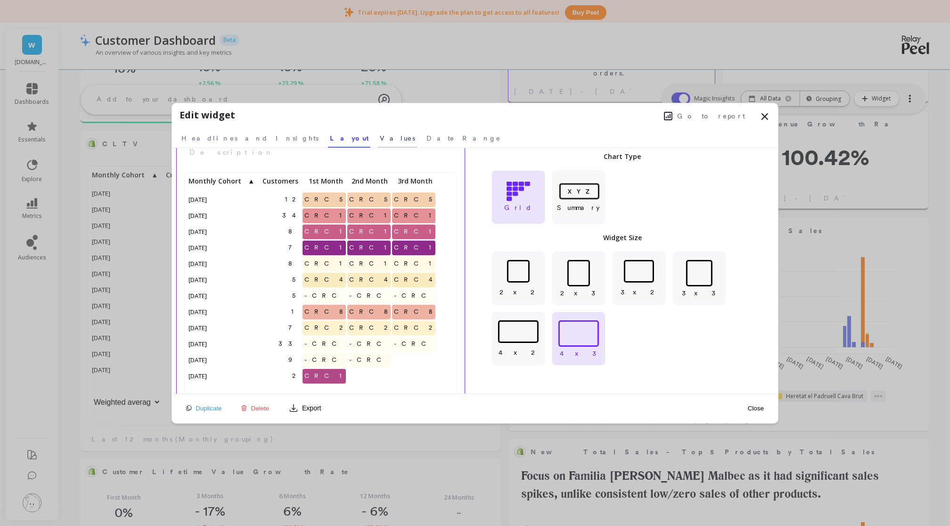
click at [380, 136] on span "Values" at bounding box center [397, 137] width 35 height 9
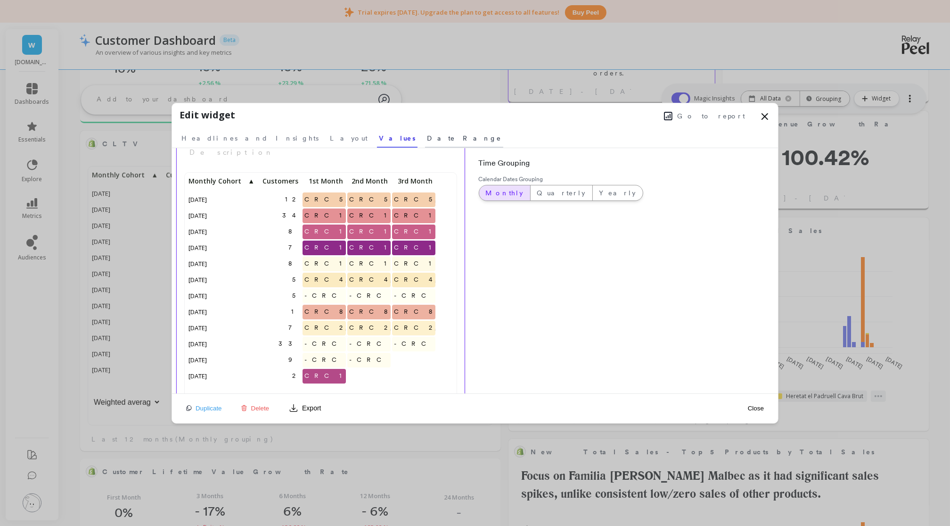
click at [427, 141] on span "Date Range" at bounding box center [464, 137] width 74 height 9
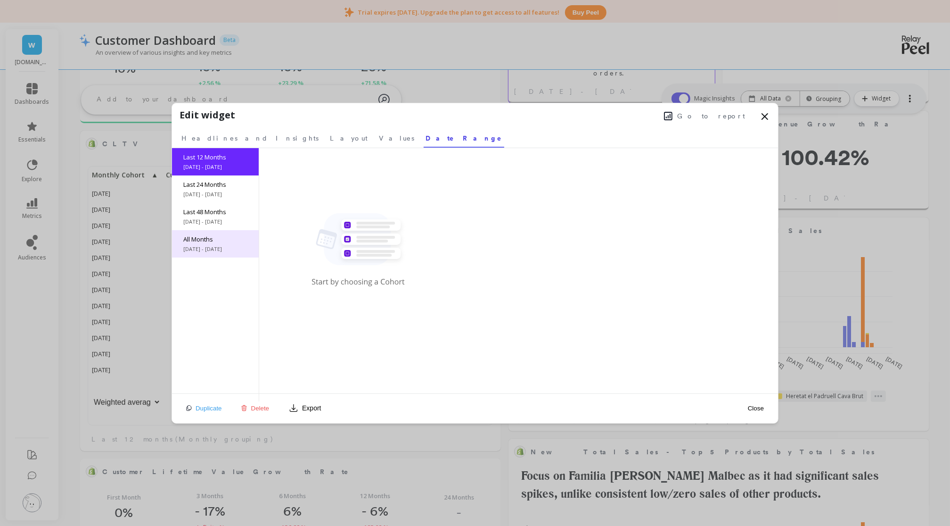
click at [244, 237] on span "All Months" at bounding box center [215, 239] width 64 height 8
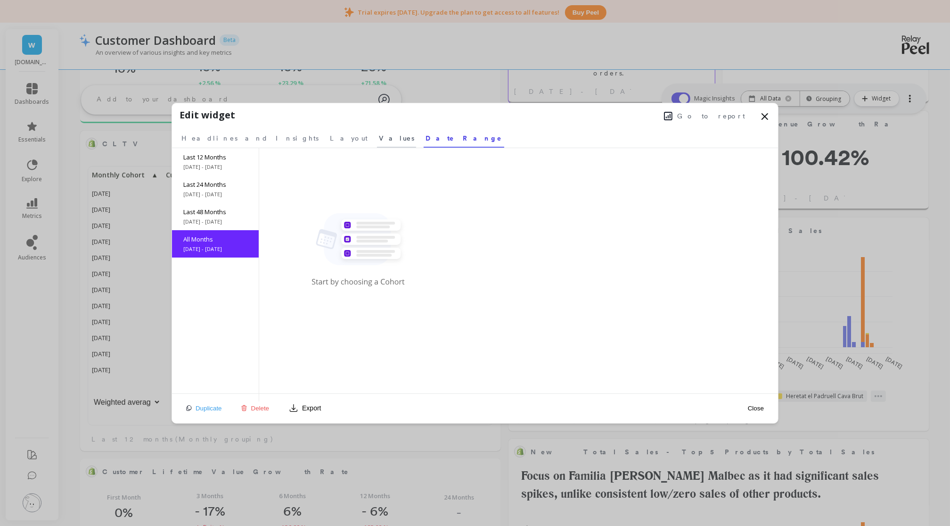
click at [379, 133] on span "Values" at bounding box center [396, 137] width 35 height 9
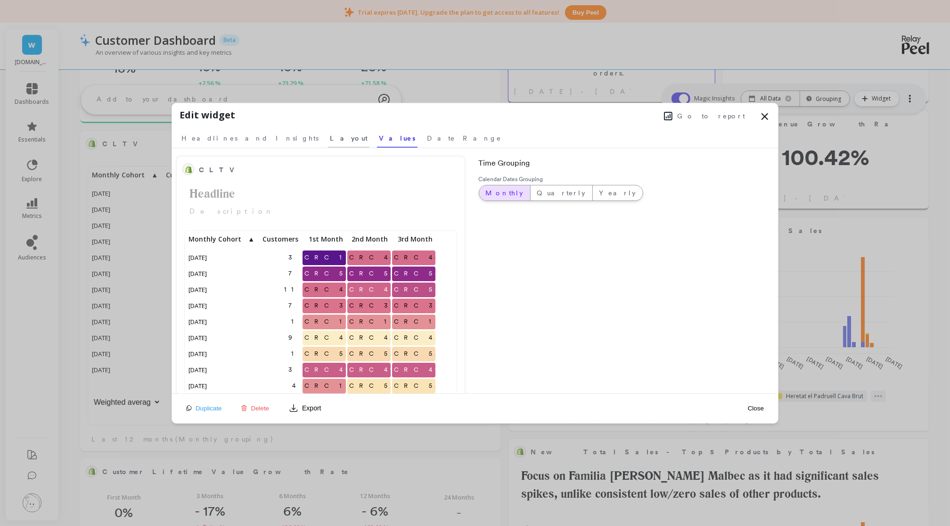
click at [330, 133] on span "Layout" at bounding box center [349, 137] width 38 height 9
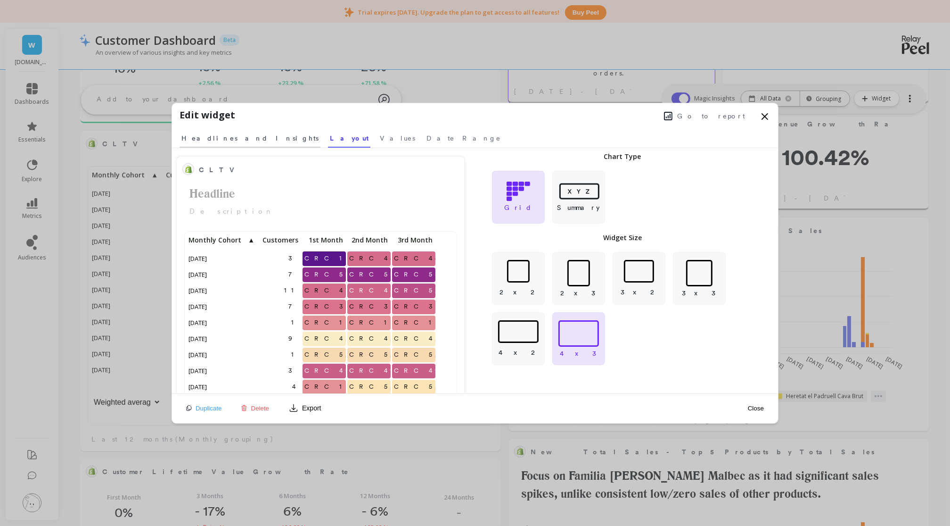
click at [214, 136] on span "Headlines and Insights" at bounding box center [249, 137] width 137 height 9
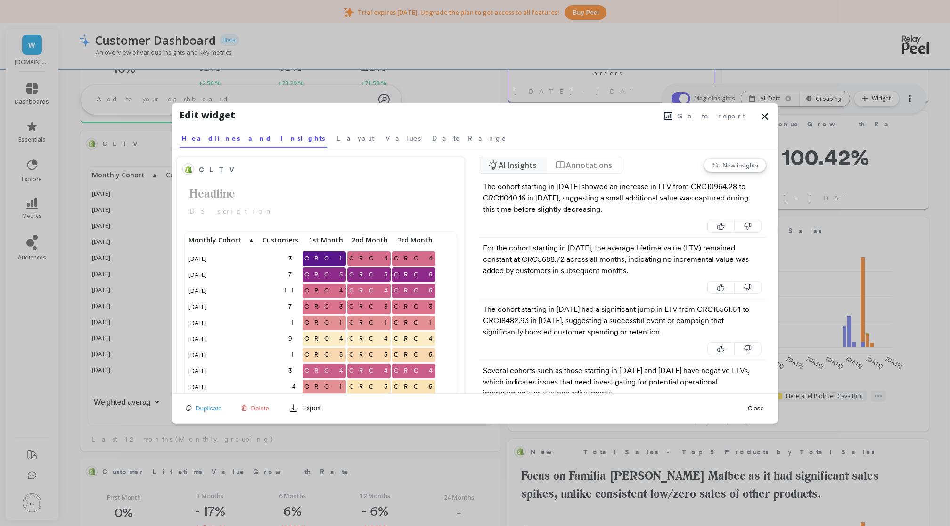
click at [736, 159] on button "New insights" at bounding box center [735, 165] width 62 height 14
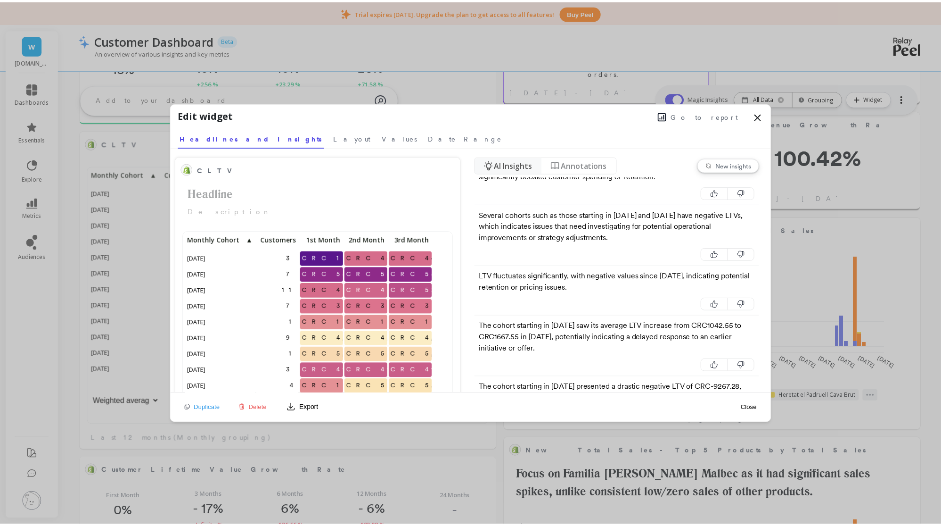
scroll to position [9, 10]
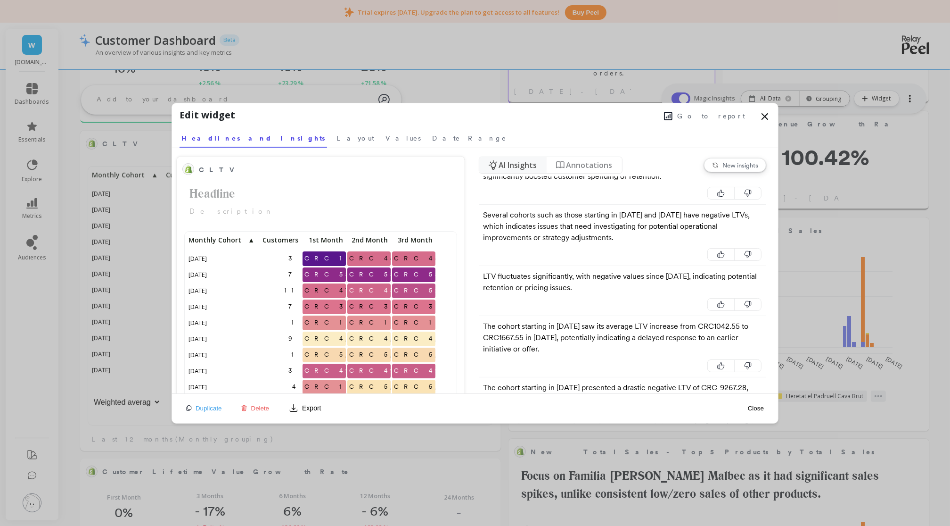
click at [764, 111] on icon at bounding box center [764, 116] width 11 height 11
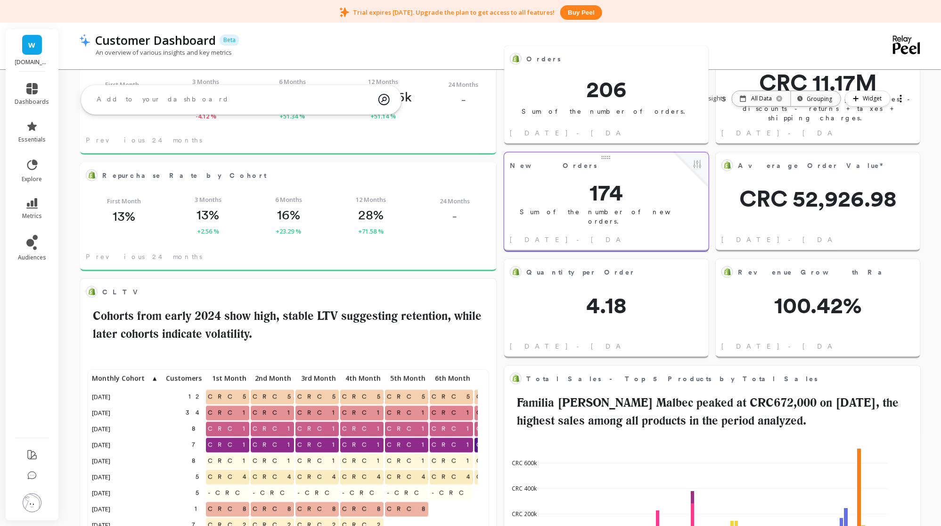
scroll to position [0, 0]
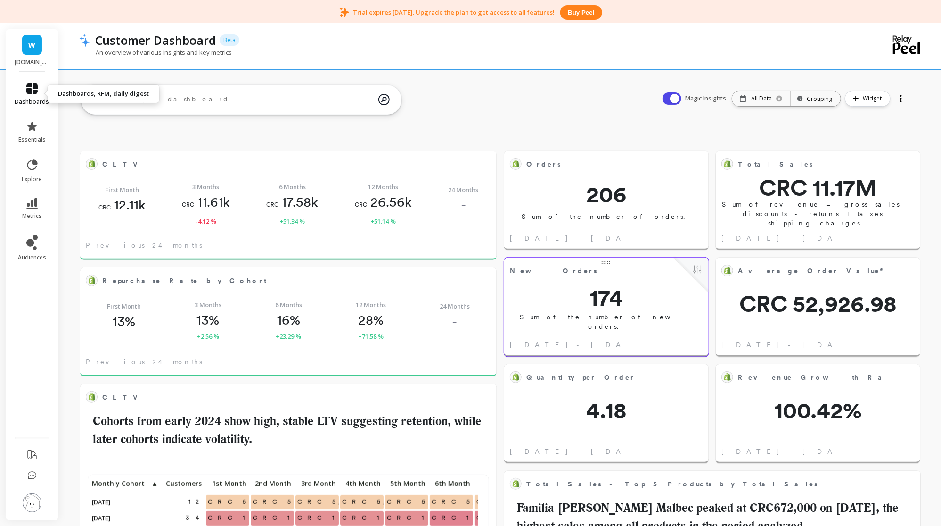
click at [33, 86] on icon at bounding box center [31, 88] width 11 height 11
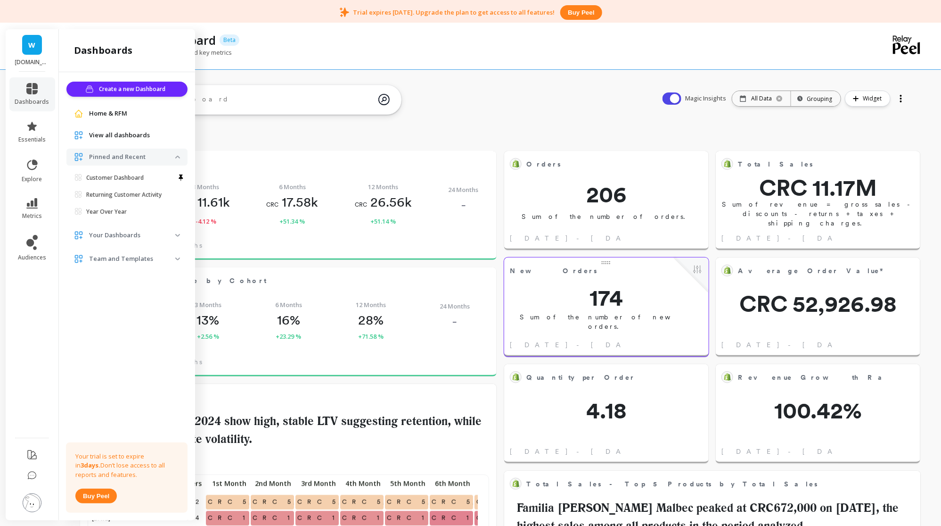
click at [123, 194] on p "Returning Customer Activity" at bounding box center [123, 195] width 75 height 8
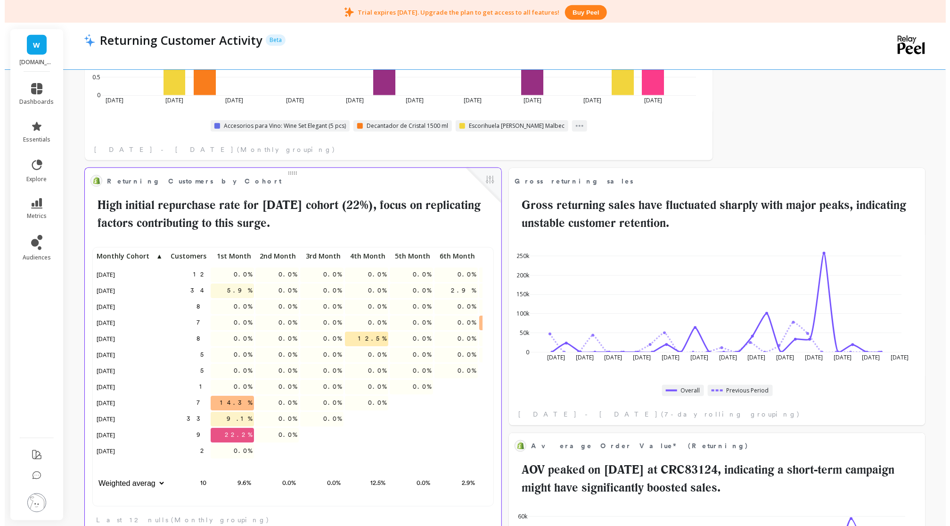
scroll to position [250, 387]
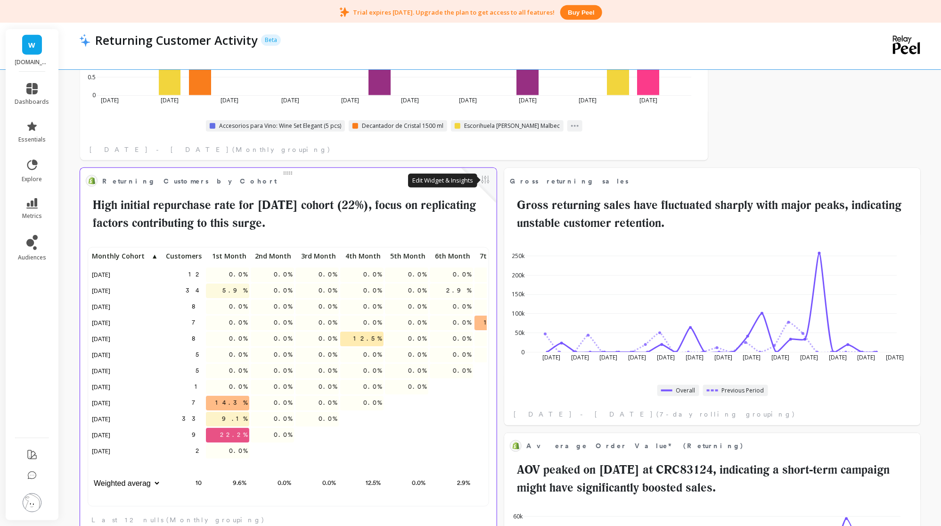
click at [488, 181] on button at bounding box center [485, 180] width 11 height 13
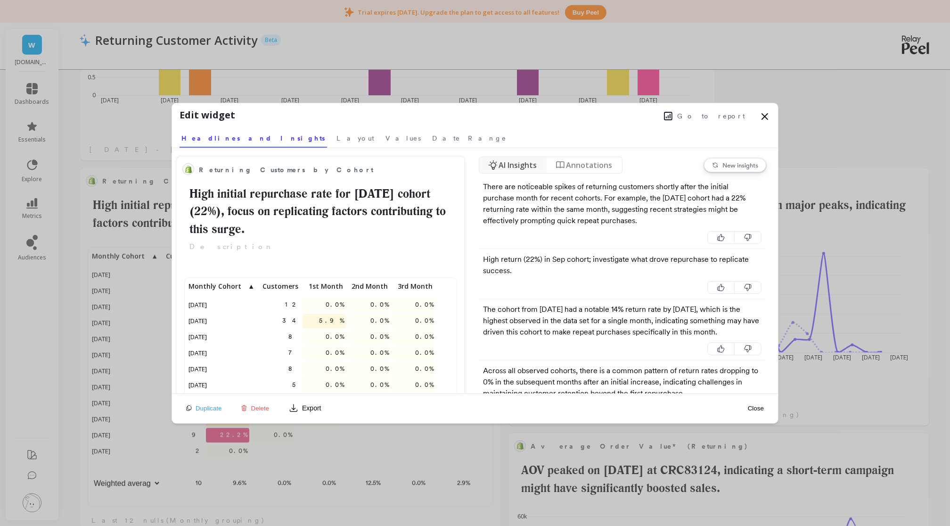
scroll to position [9, 10]
click at [335, 126] on link "Layout" at bounding box center [355, 137] width 41 height 22
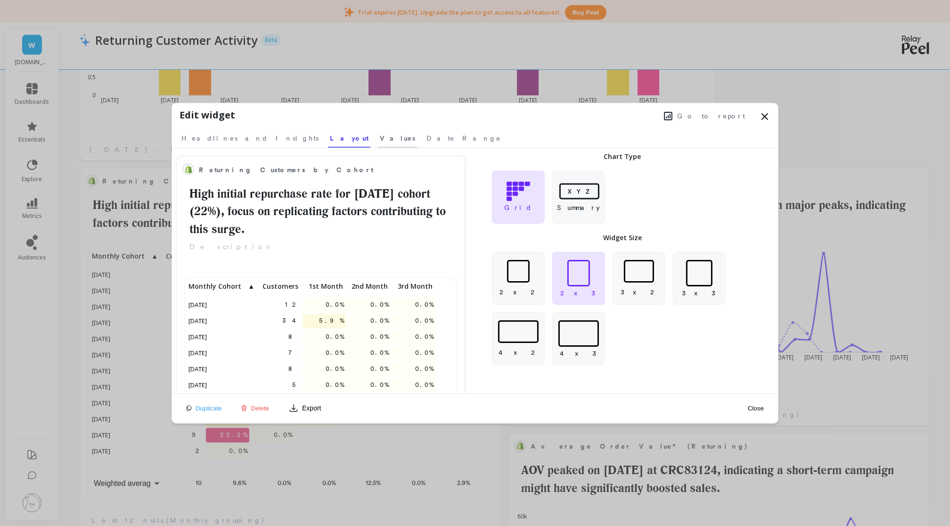
scroll to position [250, 241]
click at [427, 133] on span "Date Range" at bounding box center [464, 137] width 74 height 9
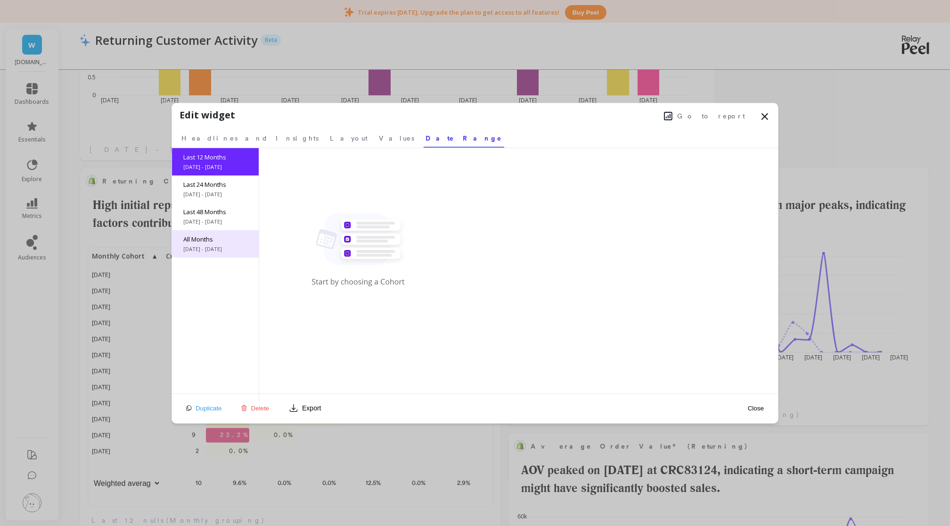
click at [222, 247] on span "[DATE] - [DATE]" at bounding box center [215, 249] width 64 height 8
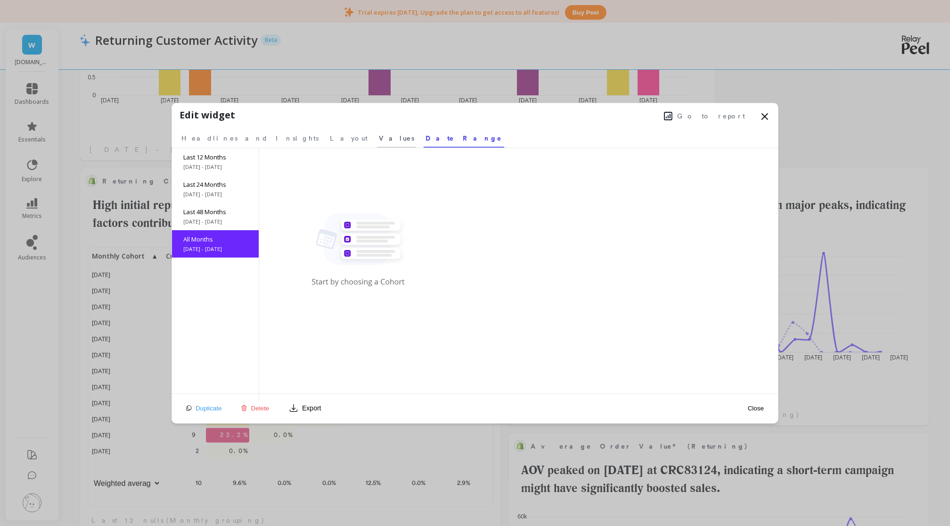
click at [377, 132] on link "Values" at bounding box center [396, 137] width 39 height 22
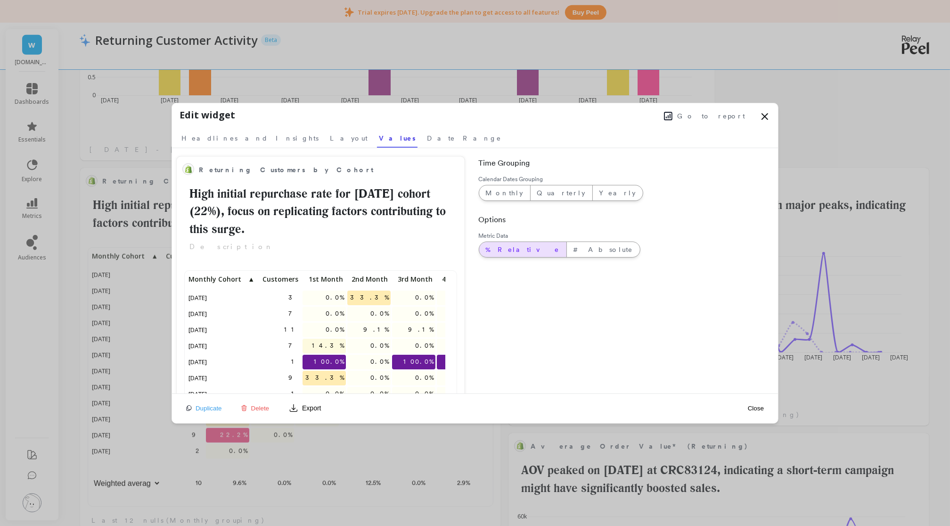
scroll to position [0, 0]
click at [500, 192] on span "Monthly" at bounding box center [505, 192] width 38 height 9
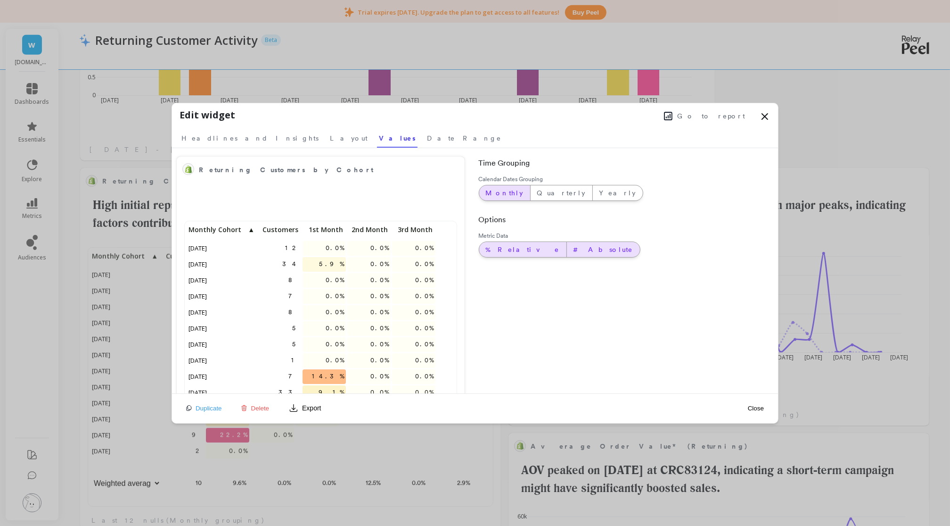
click at [574, 253] on span "# Absolute" at bounding box center [604, 249] width 60 height 9
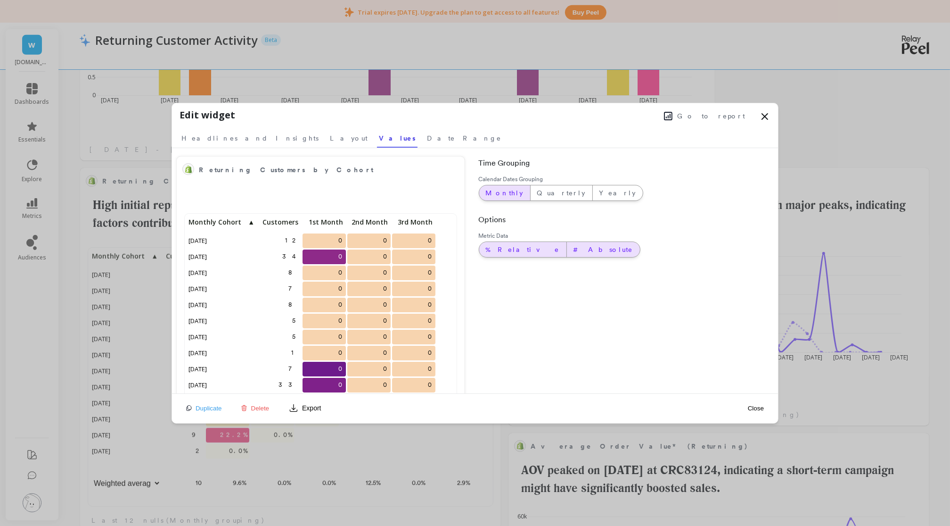
click at [506, 245] on span "% Relative" at bounding box center [523, 249] width 74 height 9
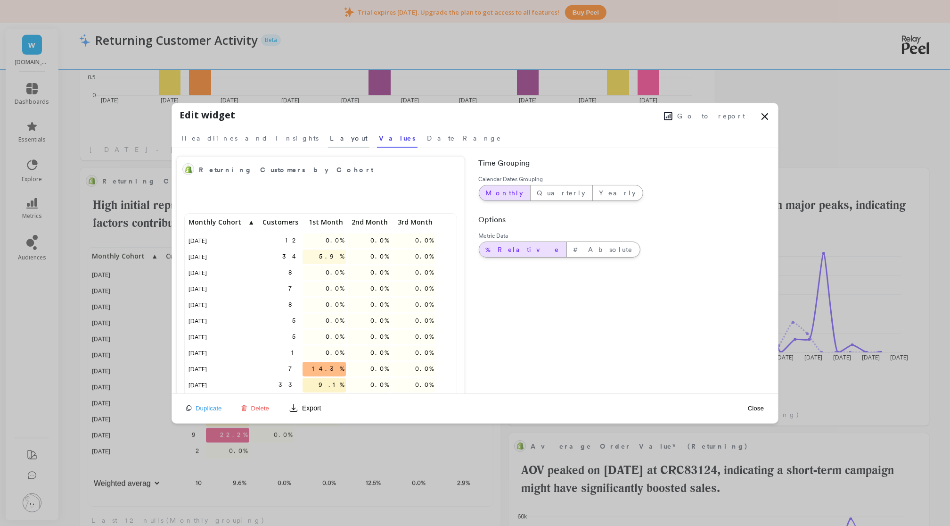
click at [330, 138] on span "Layout" at bounding box center [349, 137] width 38 height 9
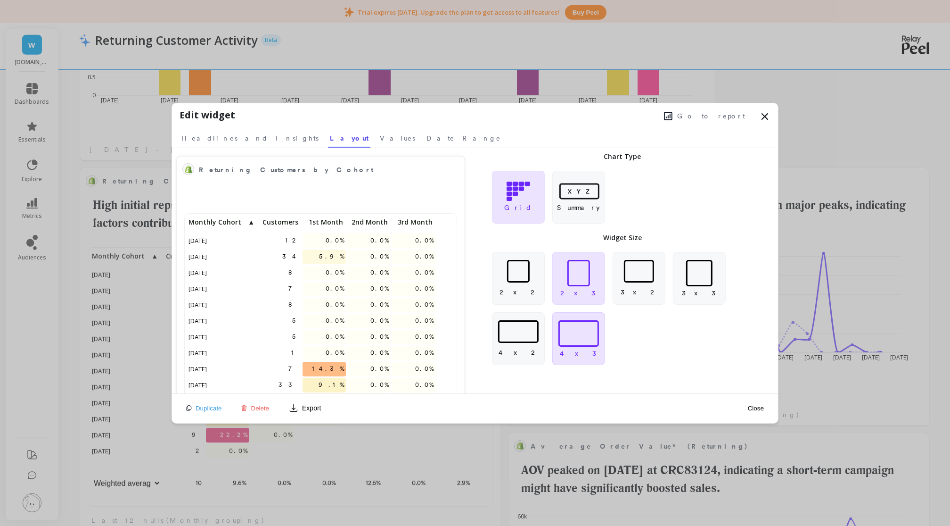
click at [587, 324] on div at bounding box center [579, 333] width 41 height 26
click at [237, 138] on span "Headlines and Insights" at bounding box center [249, 137] width 137 height 9
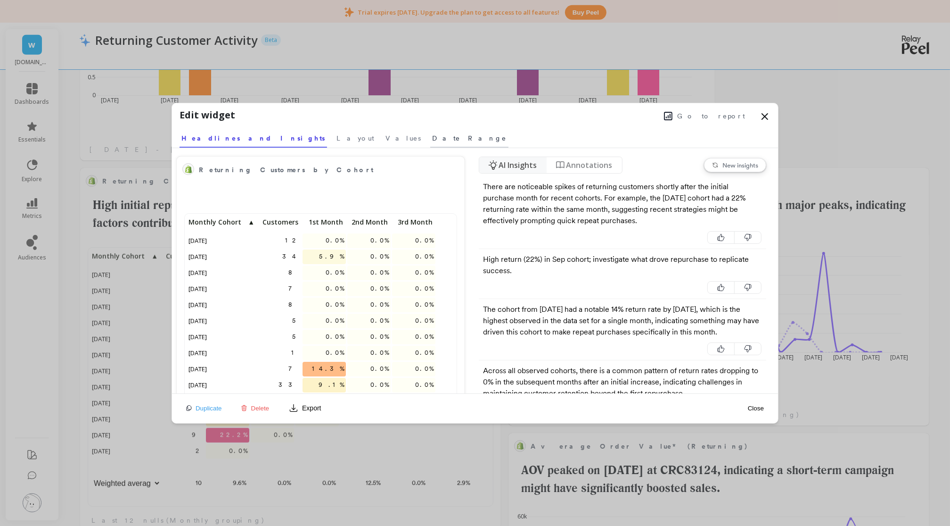
click at [432, 139] on span "Date Range" at bounding box center [469, 137] width 74 height 9
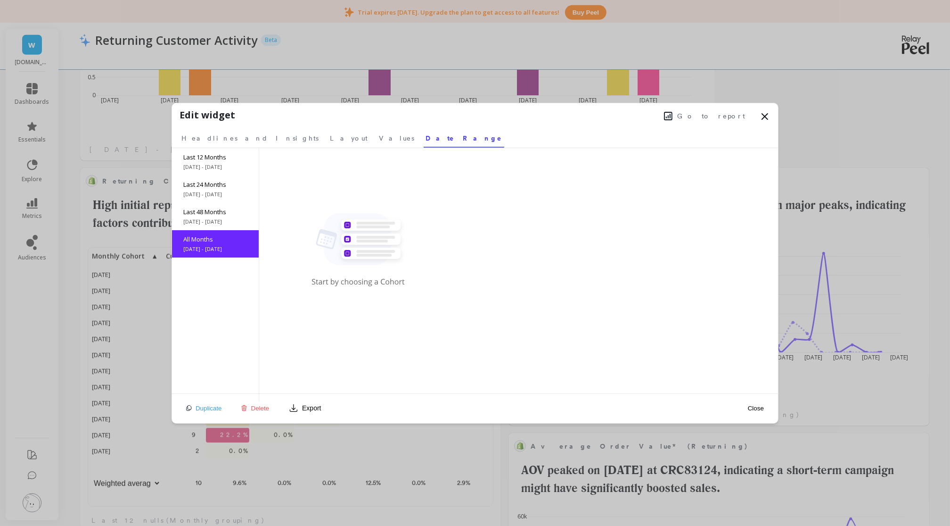
click at [220, 256] on div "All Months 6/11/2017 - 10/11/2025" at bounding box center [215, 243] width 87 height 27
click at [249, 241] on div "All Months 6/11/2017 - 10/11/2025" at bounding box center [215, 243] width 87 height 27
click at [756, 406] on button "Close" at bounding box center [756, 408] width 22 height 8
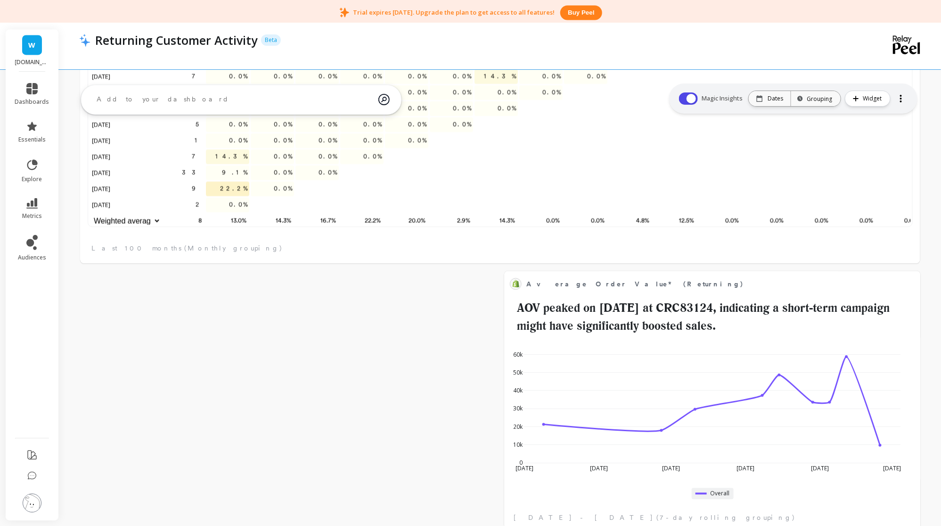
drag, startPoint x: 445, startPoint y: 259, endPoint x: 444, endPoint y: 296, distance: 36.8
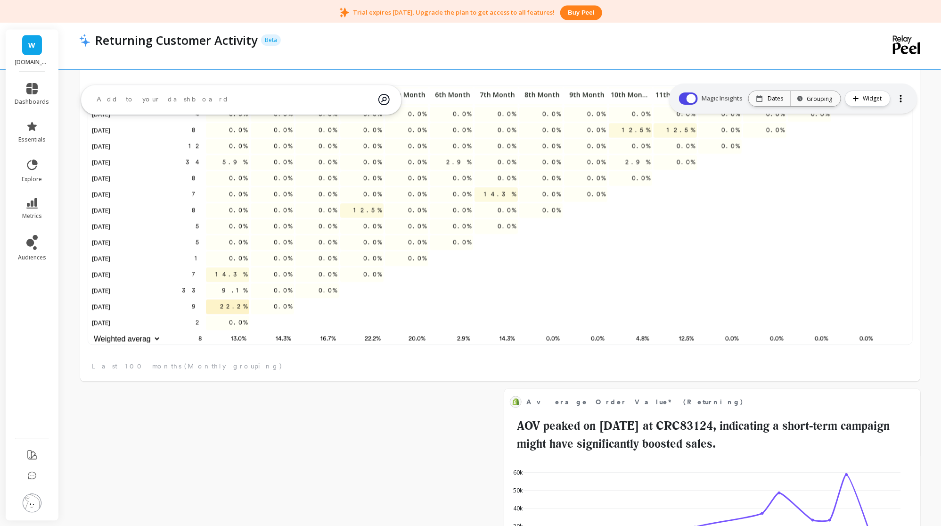
click at [905, 97] on div at bounding box center [901, 98] width 13 height 15
click at [899, 93] on div at bounding box center [901, 98] width 13 height 15
